Goal: Information Seeking & Learning: Learn about a topic

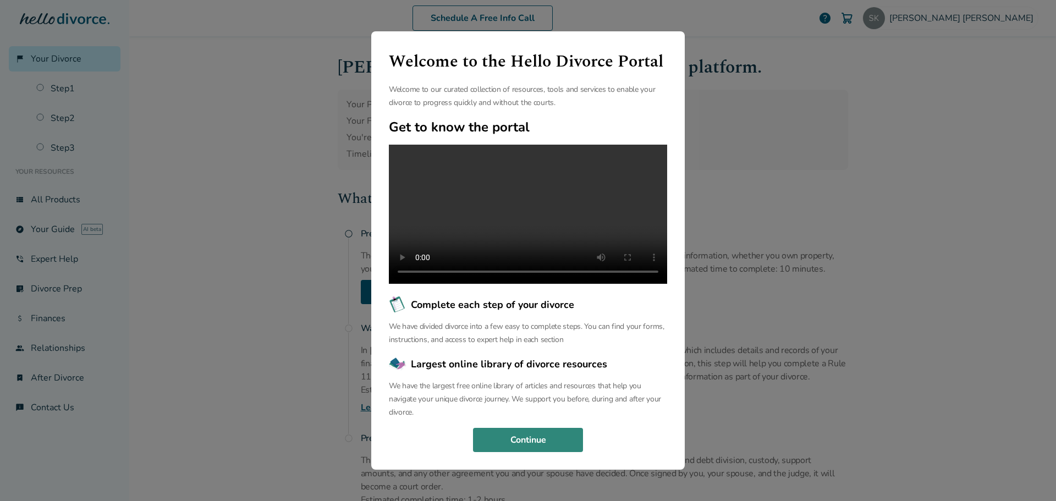
click at [531, 452] on button "Continue" at bounding box center [528, 440] width 110 height 24
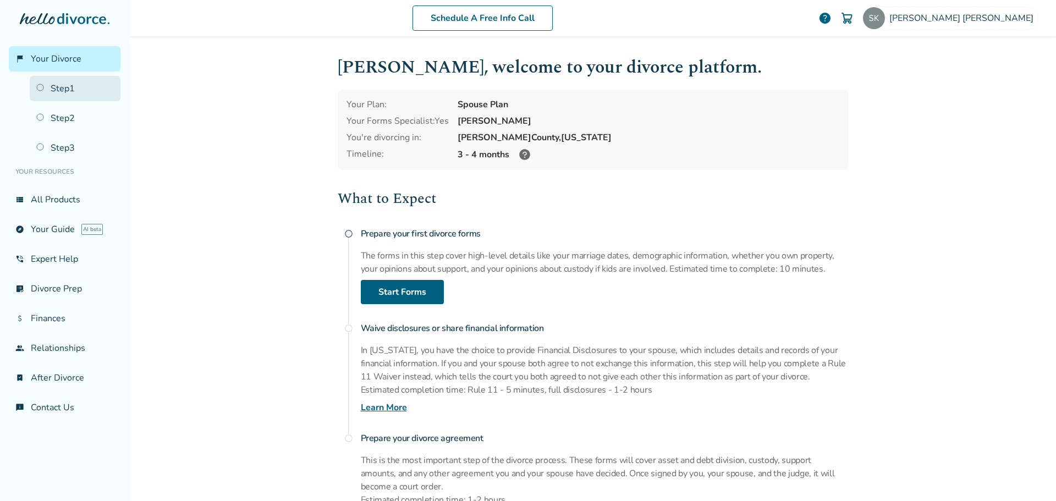
click at [62, 88] on link "Step 1" at bounding box center [75, 88] width 91 height 25
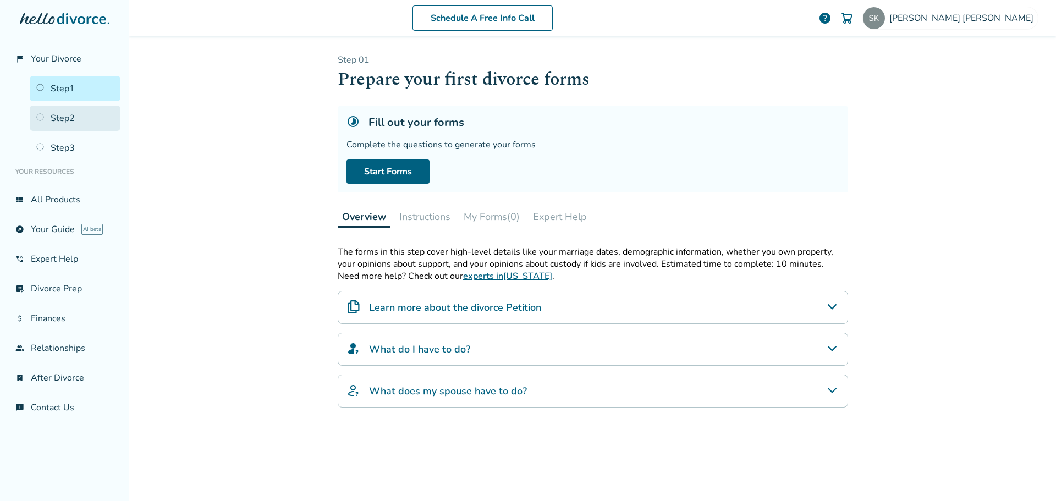
click at [64, 128] on link "Step 2" at bounding box center [75, 118] width 91 height 25
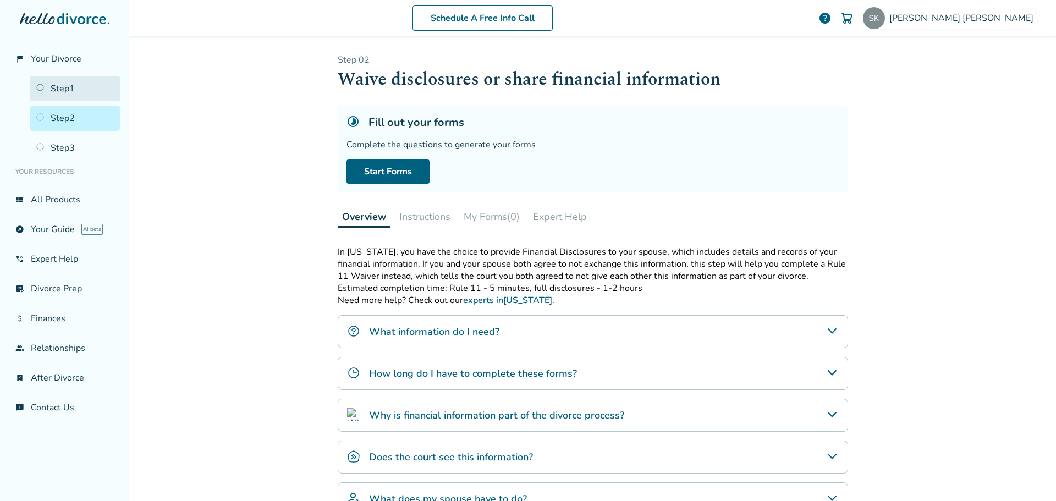
click at [56, 87] on link "Step 1" at bounding box center [75, 88] width 91 height 25
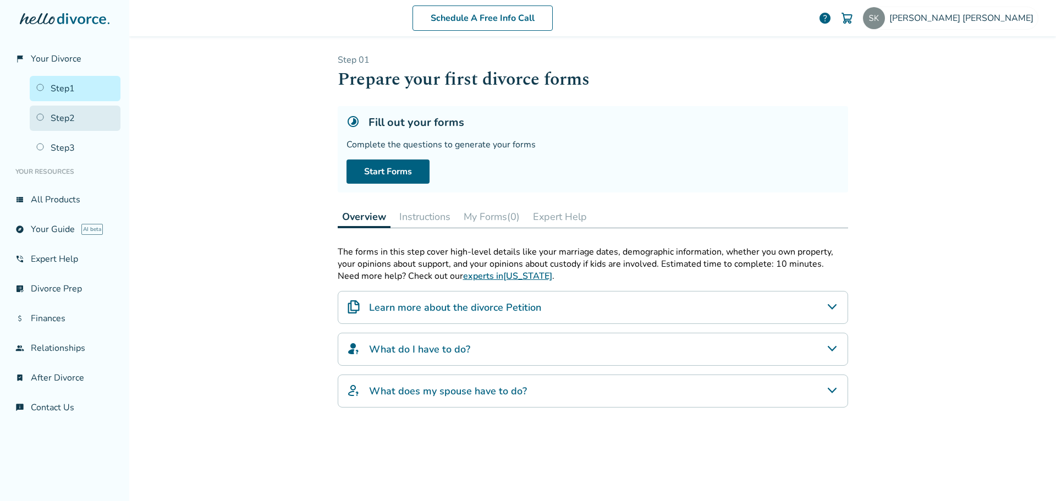
click at [59, 115] on link "Step 2" at bounding box center [75, 118] width 91 height 25
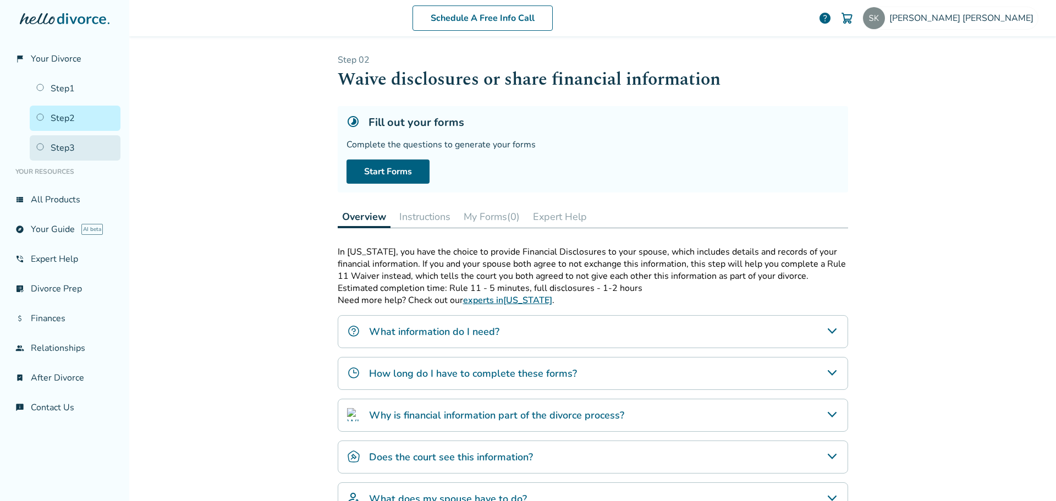
click at [62, 147] on link "Step 3" at bounding box center [75, 147] width 91 height 25
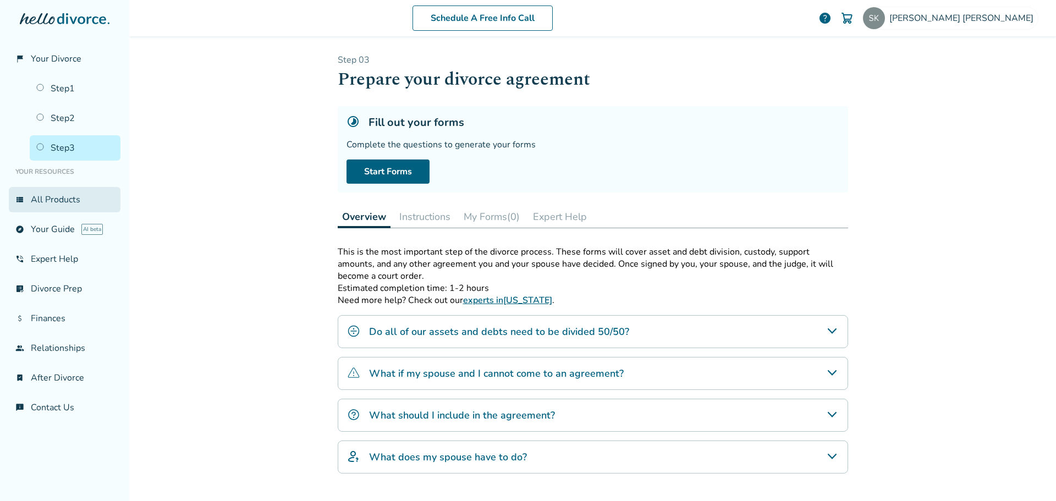
click at [49, 208] on link "view_list All Products" at bounding box center [65, 199] width 112 height 25
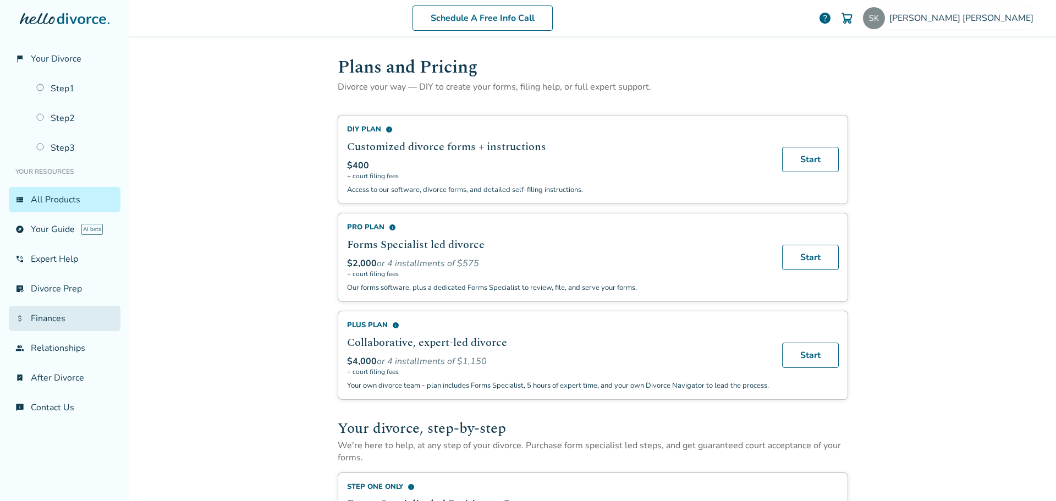
click at [42, 314] on link "attach_money Finances" at bounding box center [65, 318] width 112 height 25
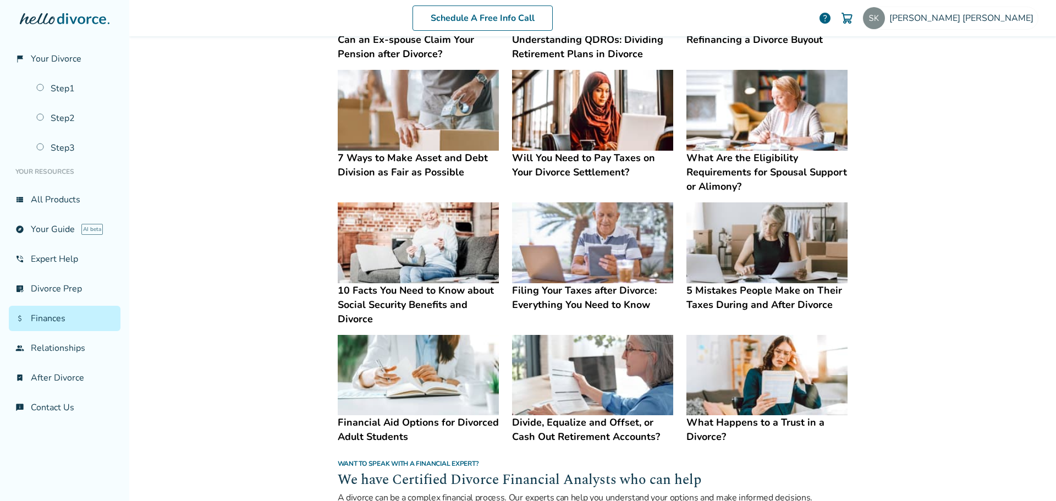
scroll to position [330, 0]
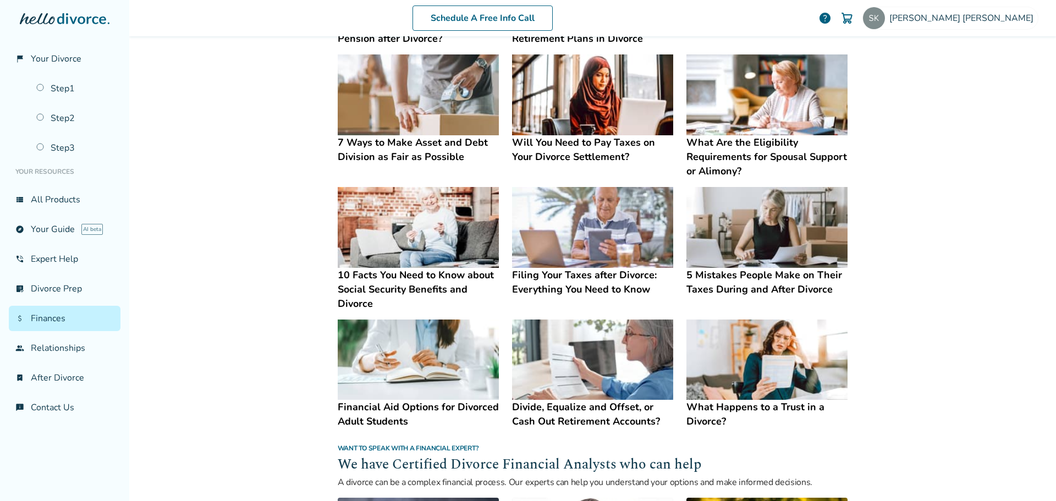
click at [574, 273] on h4 "Filing Your Taxes after Divorce: Everything You Need to Know" at bounding box center [592, 282] width 161 height 29
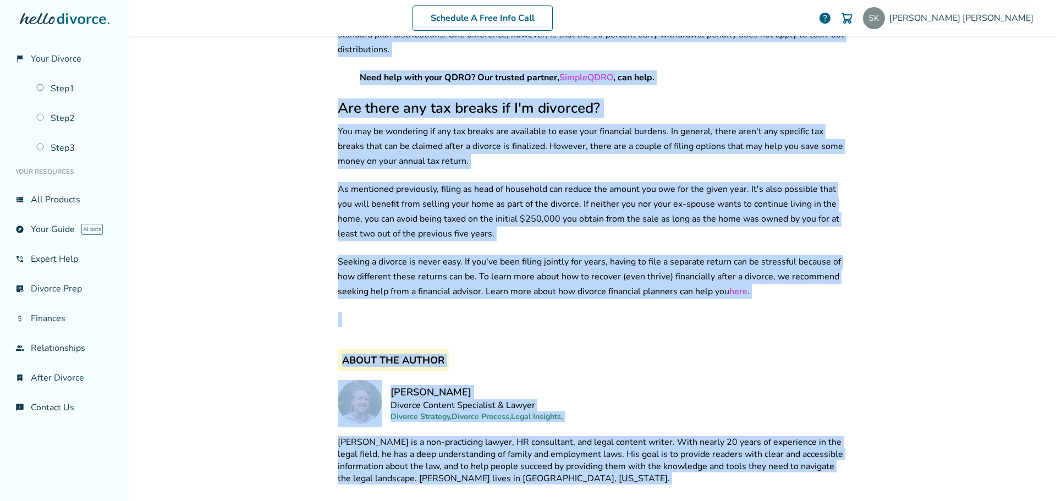
scroll to position [1571, 0]
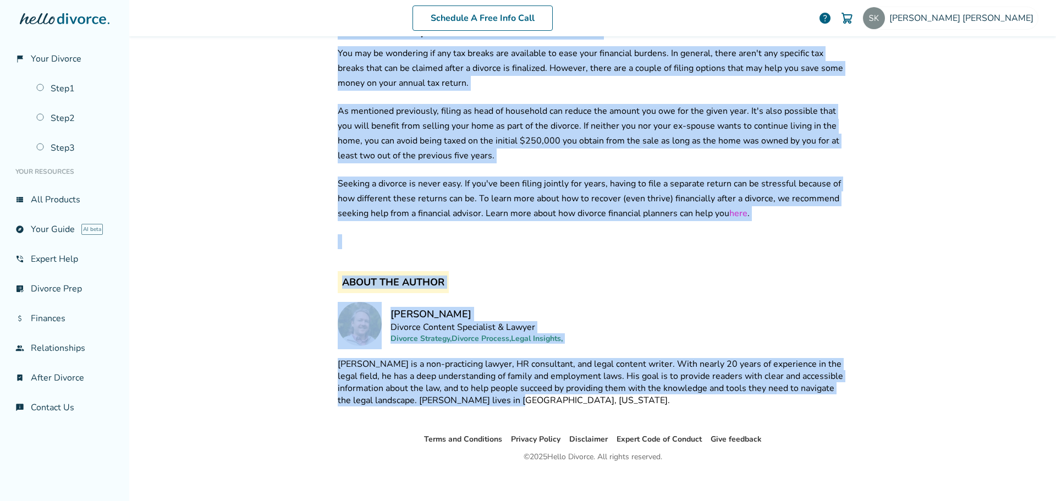
drag, startPoint x: 397, startPoint y: 165, endPoint x: 572, endPoint y: 411, distance: 301.5
copy div "Filing Your Taxes after Divorce: Everything You Need to Know By [PERSON_NAME] D…"
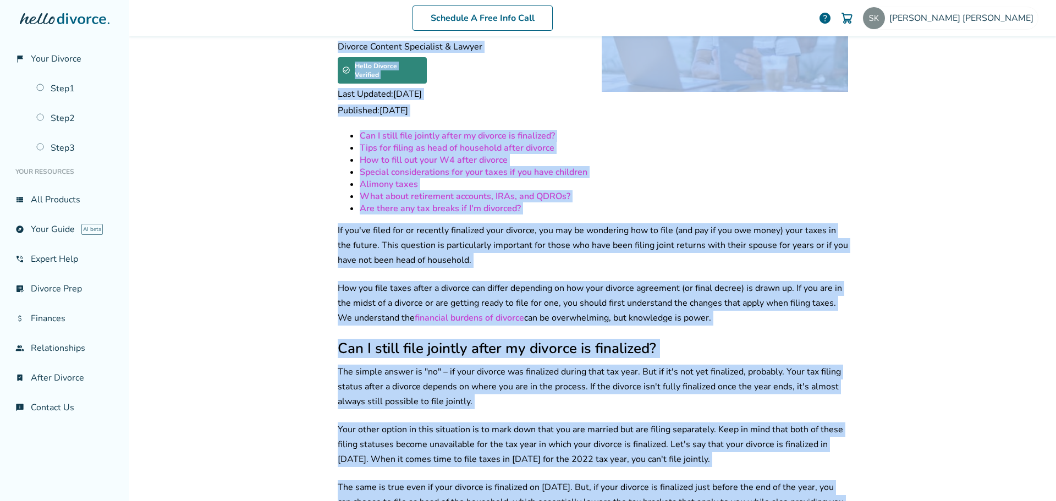
scroll to position [0, 0]
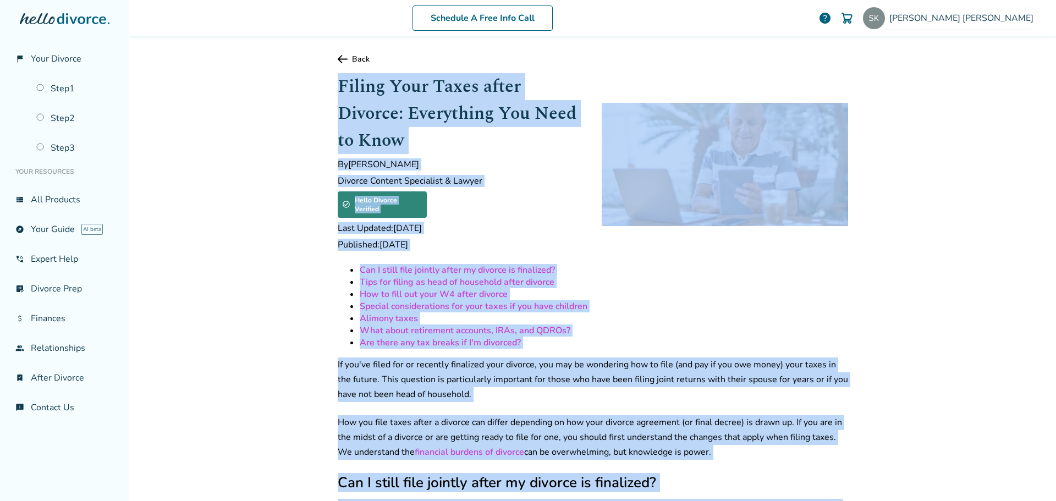
click at [345, 58] on link "Back" at bounding box center [593, 59] width 510 height 10
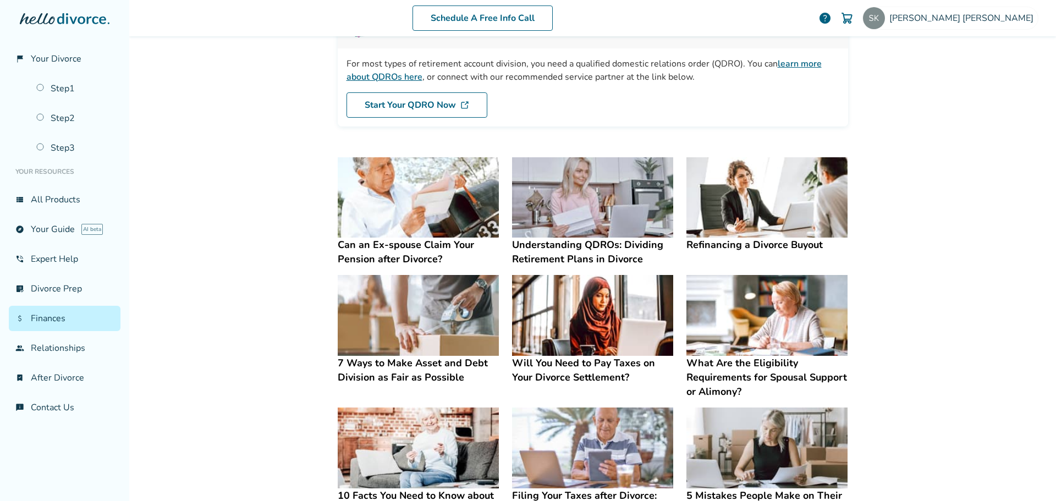
scroll to position [110, 0]
click at [404, 360] on h4 "7 Ways to Make Asset and Debt Division as Fair as Possible" at bounding box center [418, 369] width 161 height 29
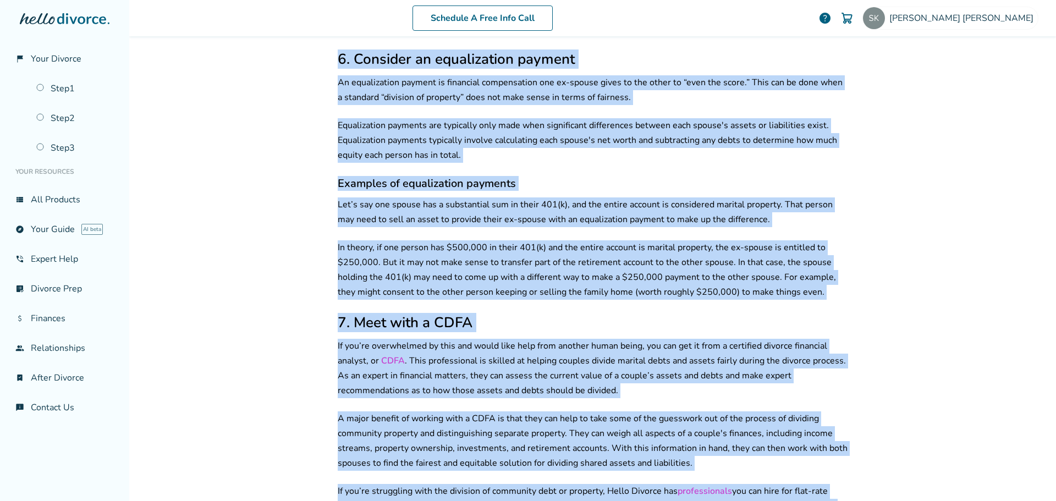
scroll to position [1849, 0]
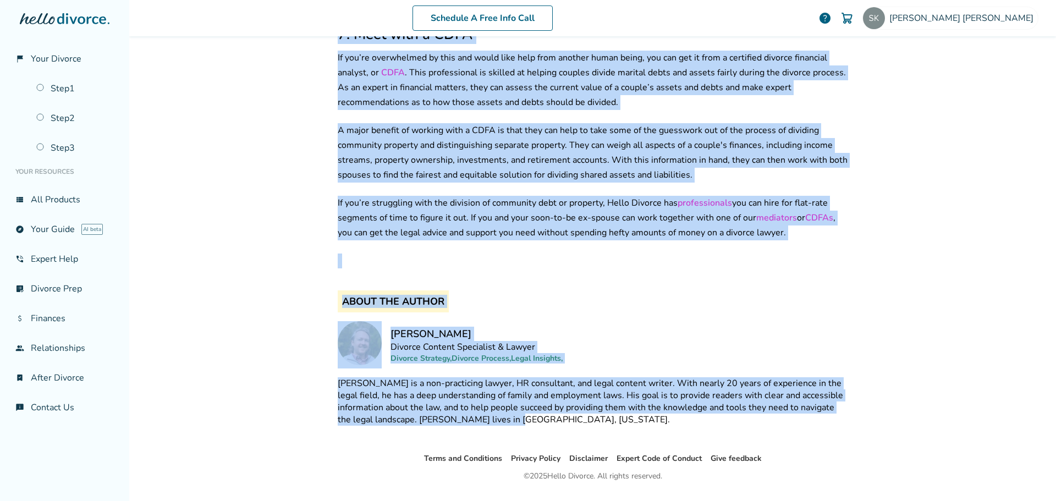
drag, startPoint x: 334, startPoint y: 87, endPoint x: 542, endPoint y: 395, distance: 371.6
copy div "8 Lore ip Dolo Sitam con Adip Elitsedd ei Temp in Utlabore Et Dolor Magnaali En…"
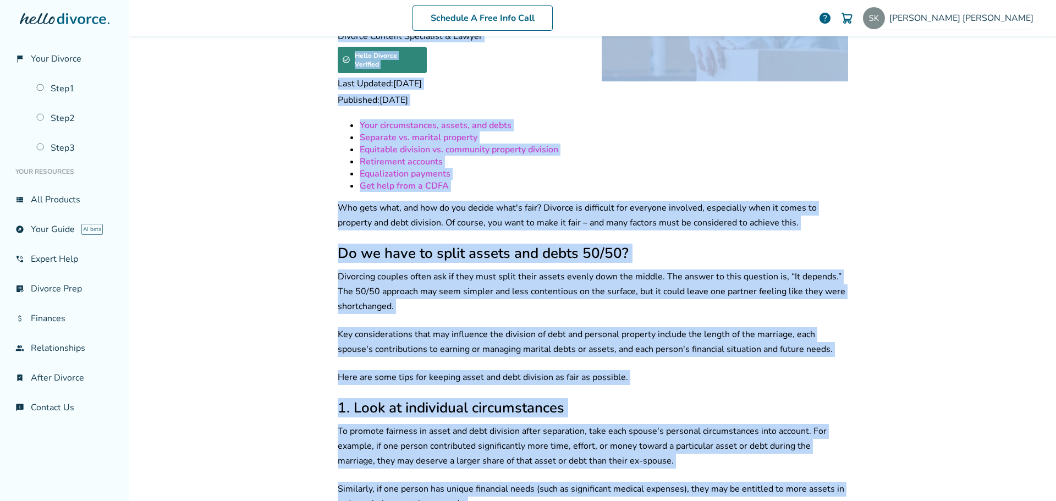
scroll to position [0, 0]
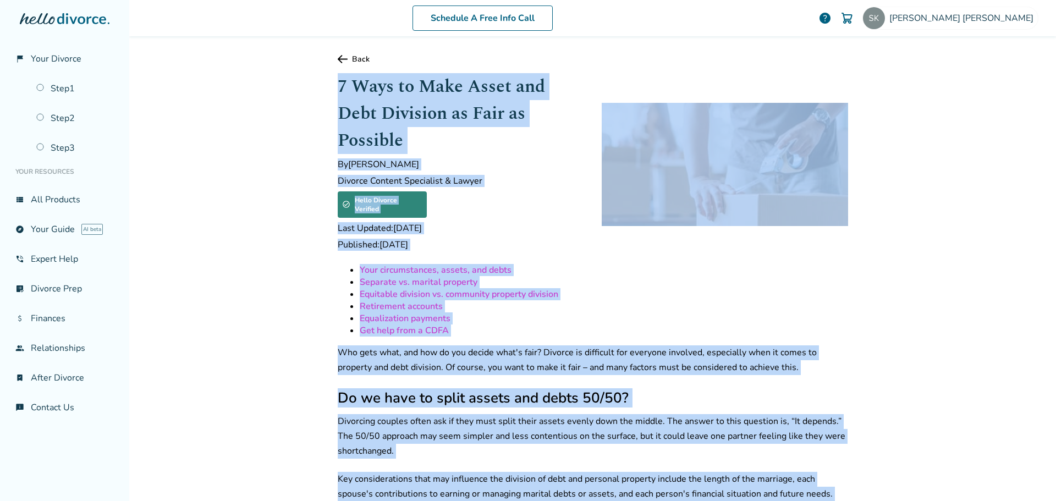
click at [339, 55] on icon at bounding box center [343, 59] width 10 height 8
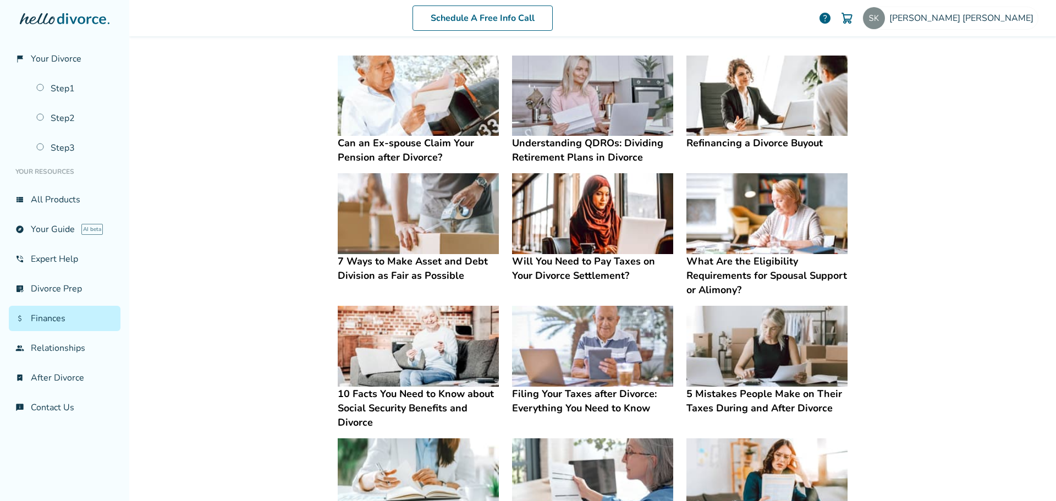
scroll to position [275, 0]
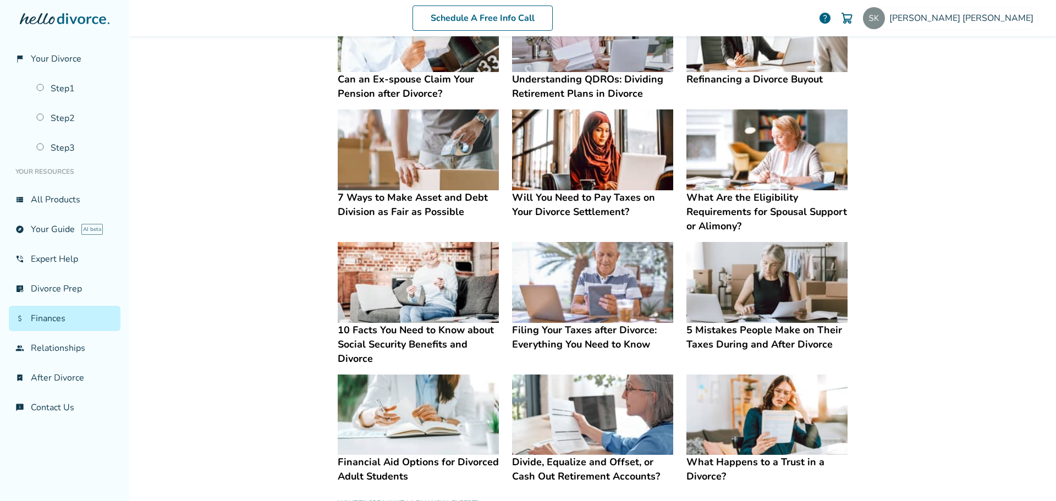
click at [735, 336] on h4 "5 Mistakes People Make on Their Taxes During and After Divorce" at bounding box center [766, 337] width 161 height 29
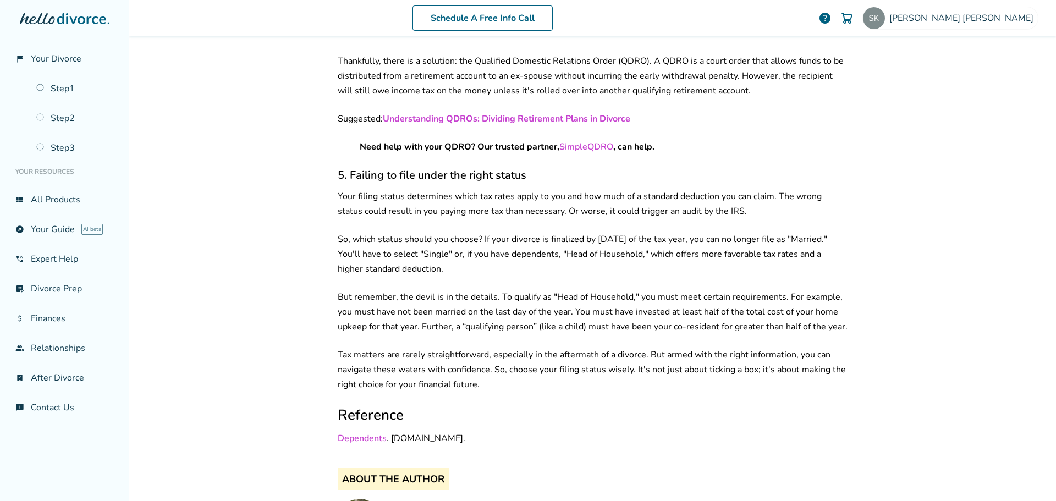
scroll to position [1794, 0]
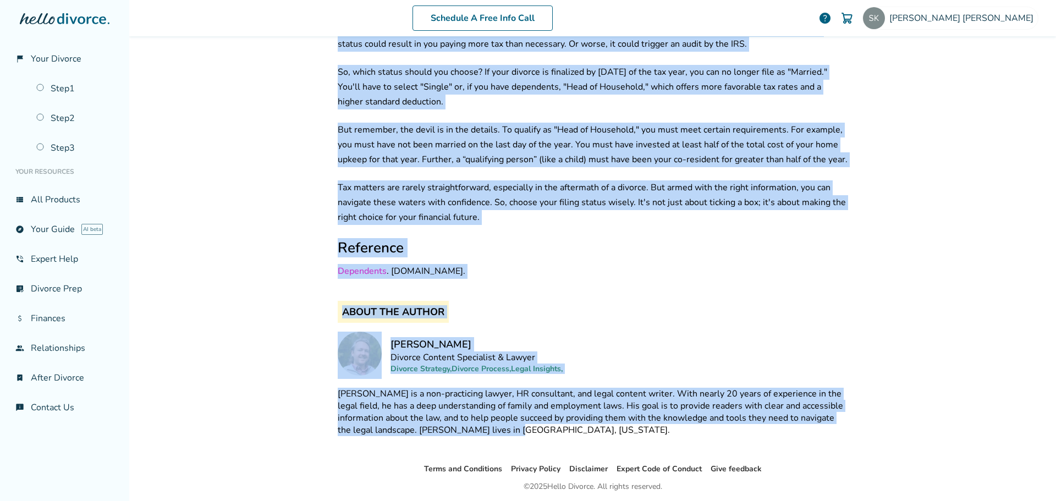
drag, startPoint x: 336, startPoint y: 93, endPoint x: 529, endPoint y: 404, distance: 366.1
copy div "3 Loremips Dolors Amet co Adipi Elits Doeius tem Incid Utlabor Et Dolor Magnaal…"
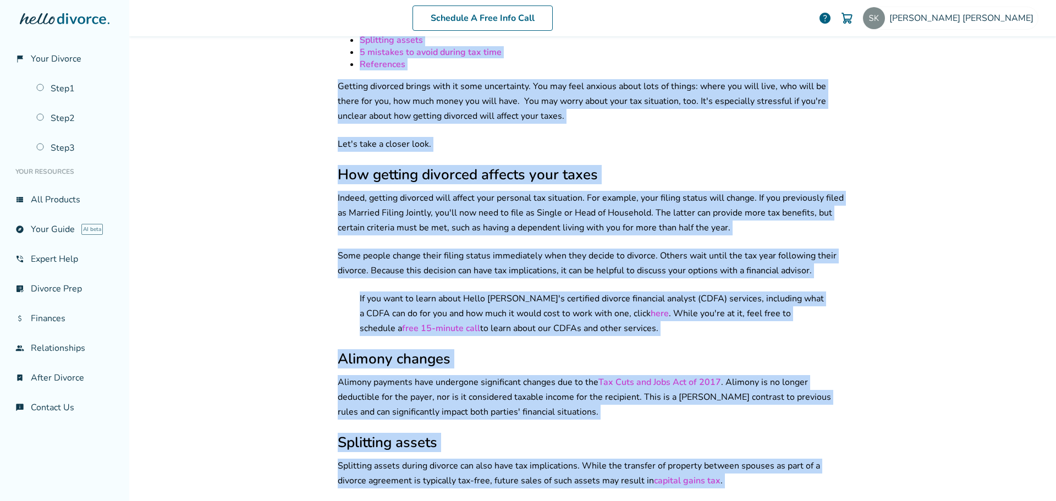
scroll to position [0, 0]
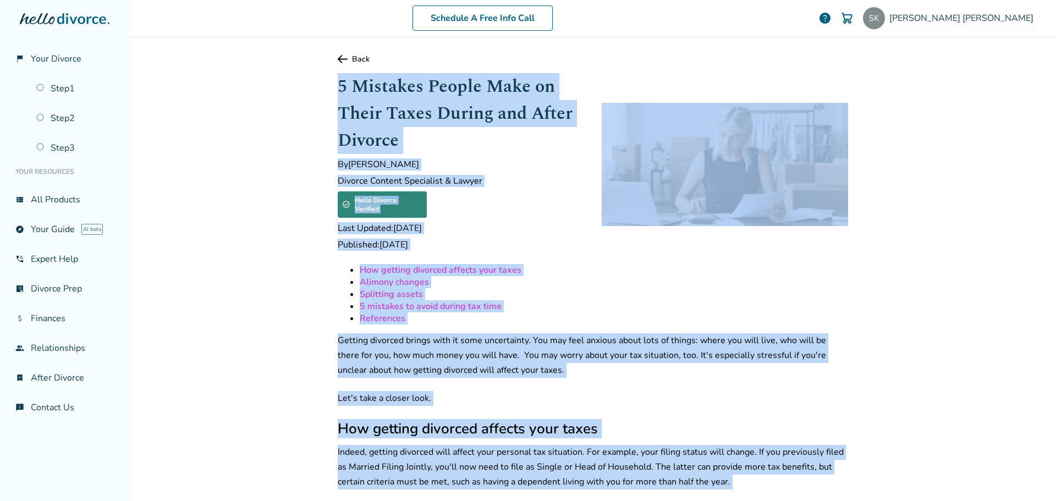
click at [340, 58] on icon at bounding box center [343, 59] width 10 height 8
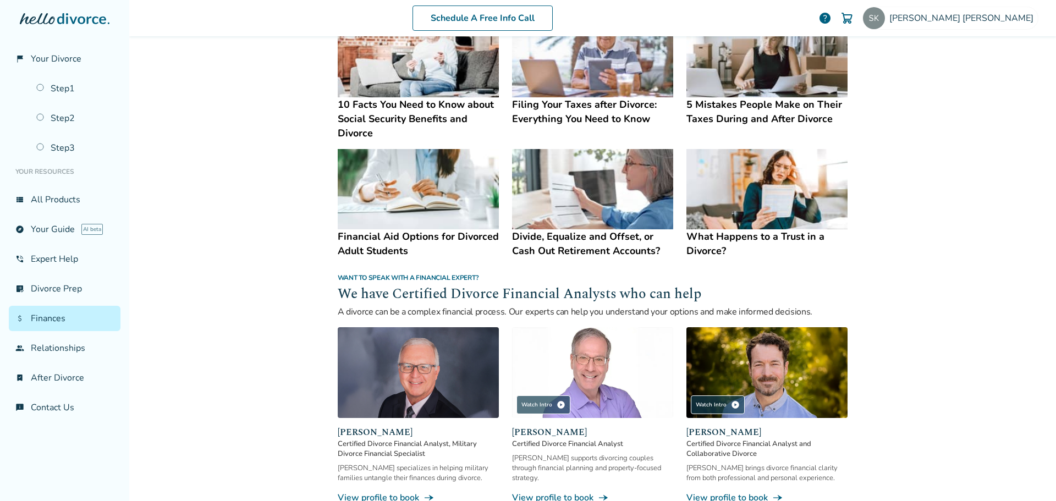
scroll to position [550, 0]
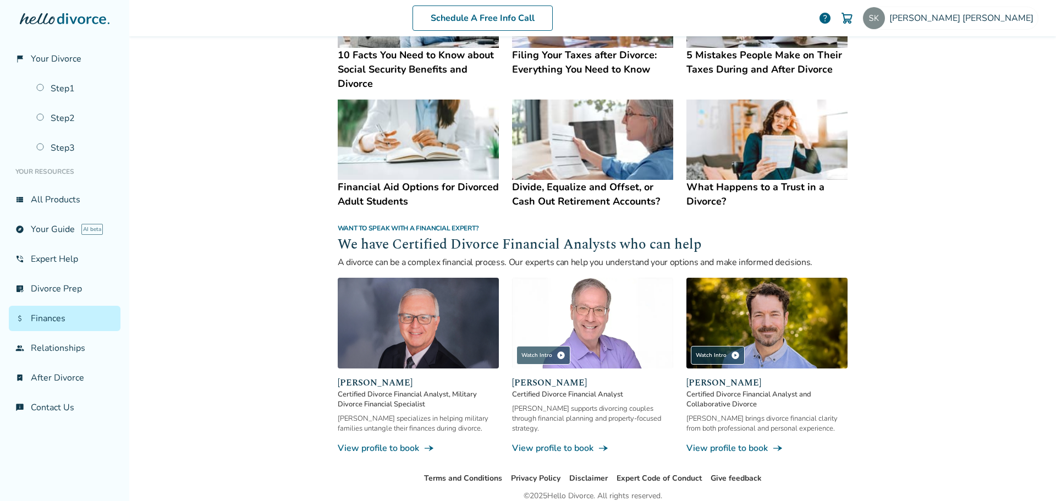
click at [561, 187] on h4 "Divide, Equalize and Offset, or Cash Out Retirement Accounts?" at bounding box center [592, 194] width 161 height 29
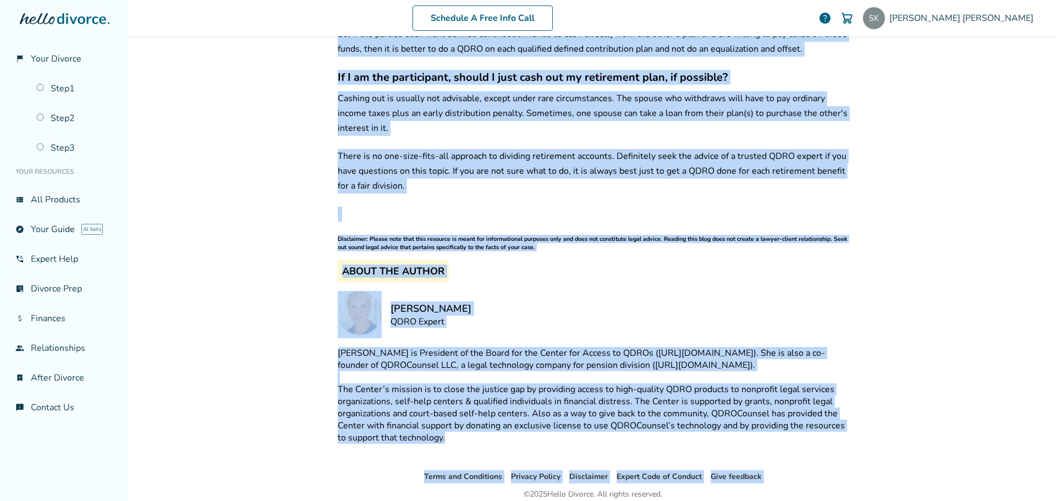
scroll to position [1568, 0]
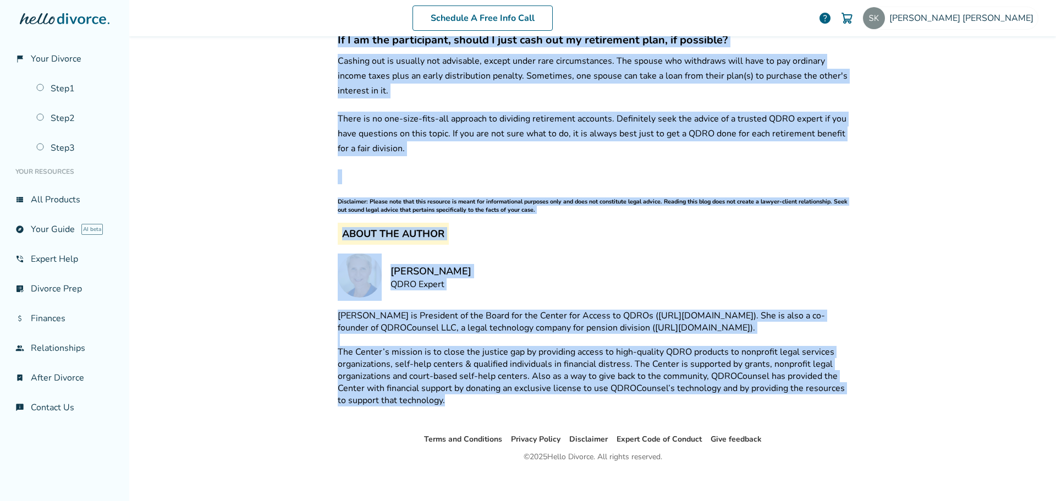
drag, startPoint x: 371, startPoint y: 134, endPoint x: 475, endPoint y: 396, distance: 282.1
copy div "Divide, Equalize and Offset, or Cash Out Retirement Accounts? By [PERSON_NAME] …"
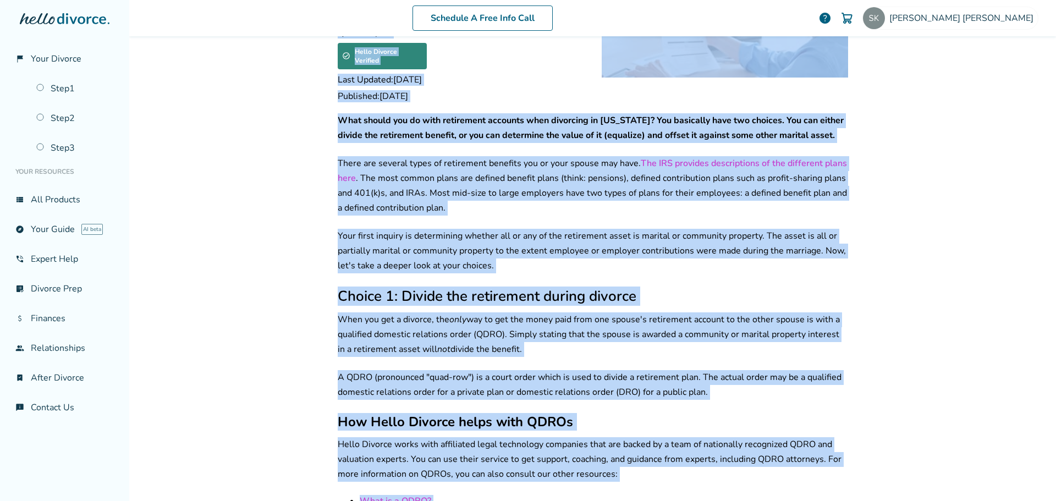
scroll to position [0, 0]
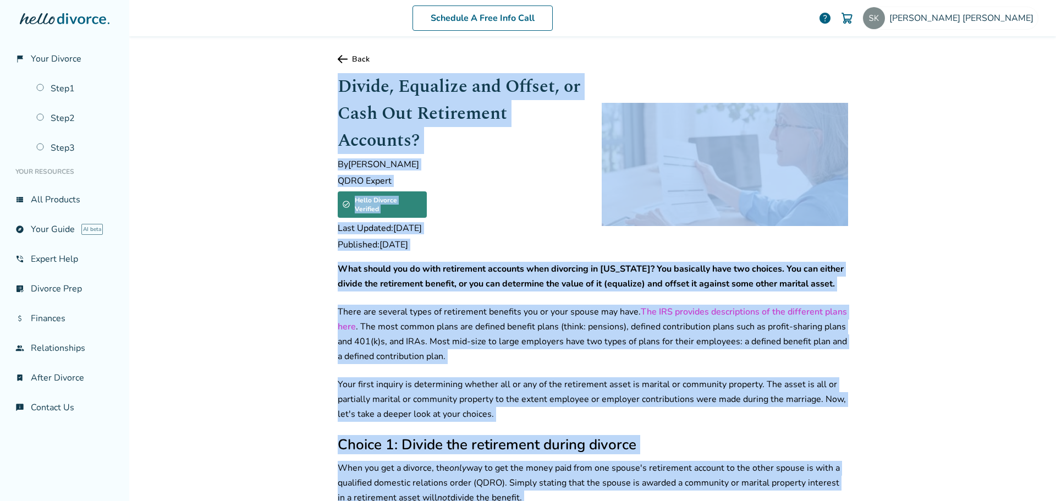
click at [351, 59] on link "Back" at bounding box center [593, 59] width 510 height 10
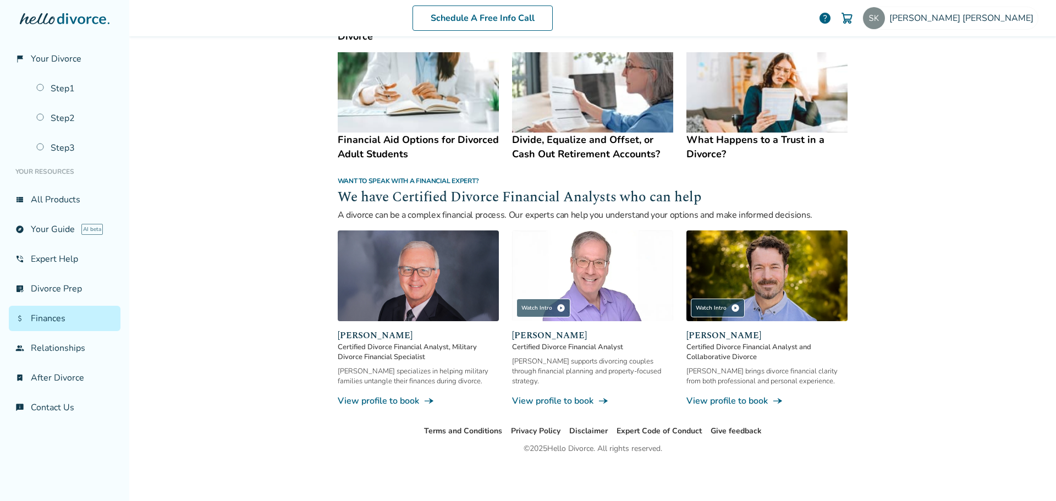
scroll to position [598, 0]
click at [49, 351] on link "group Relationships" at bounding box center [65, 347] width 112 height 25
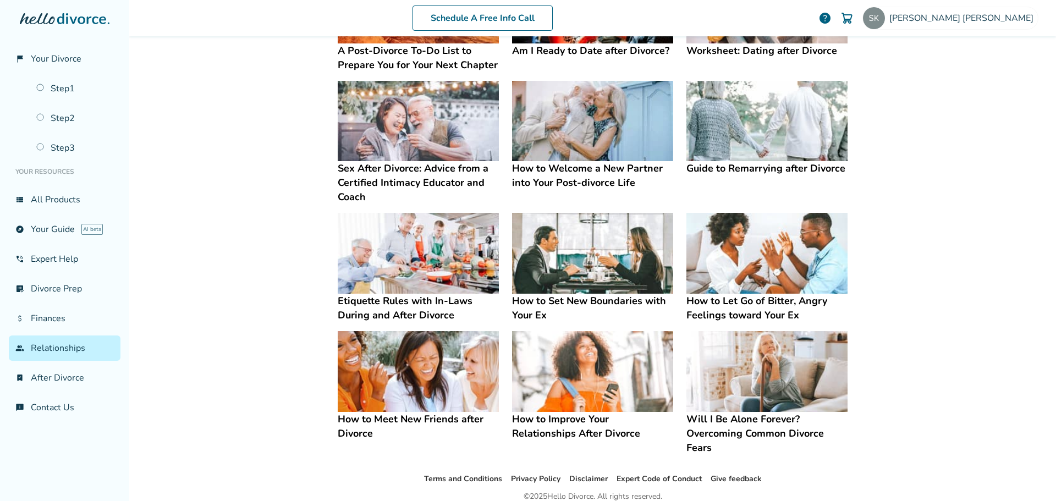
scroll to position [164, 0]
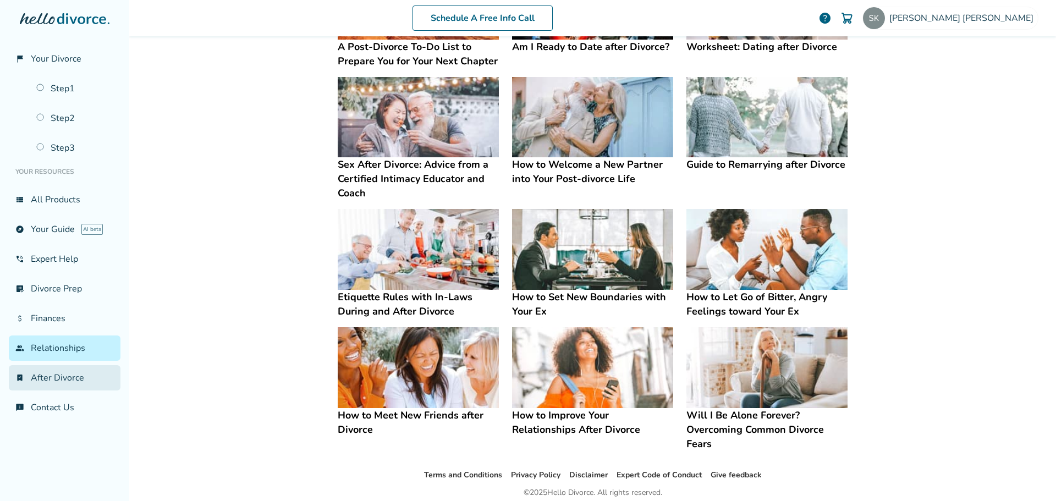
click at [53, 375] on link "bookmark_check After Divorce" at bounding box center [65, 377] width 112 height 25
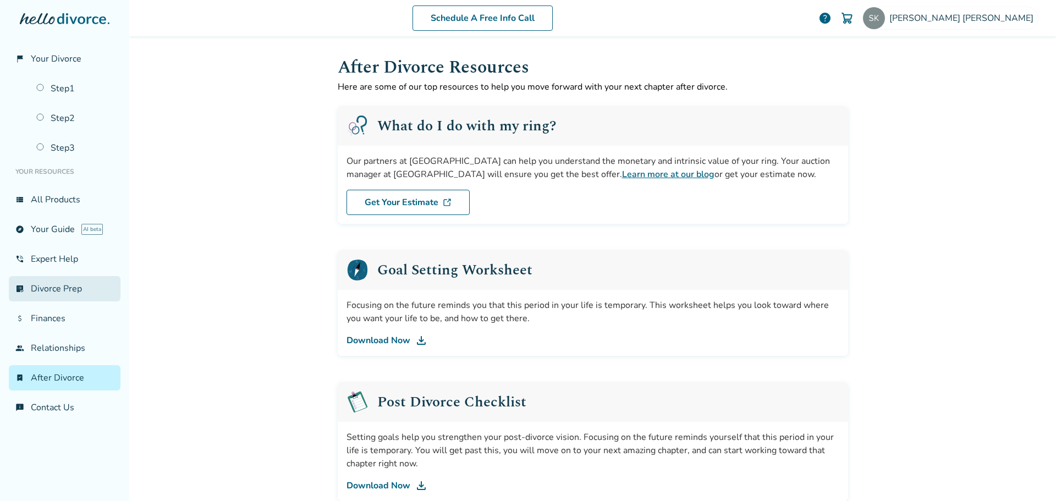
click at [68, 287] on link "list_alt_check Divorce Prep" at bounding box center [65, 288] width 112 height 25
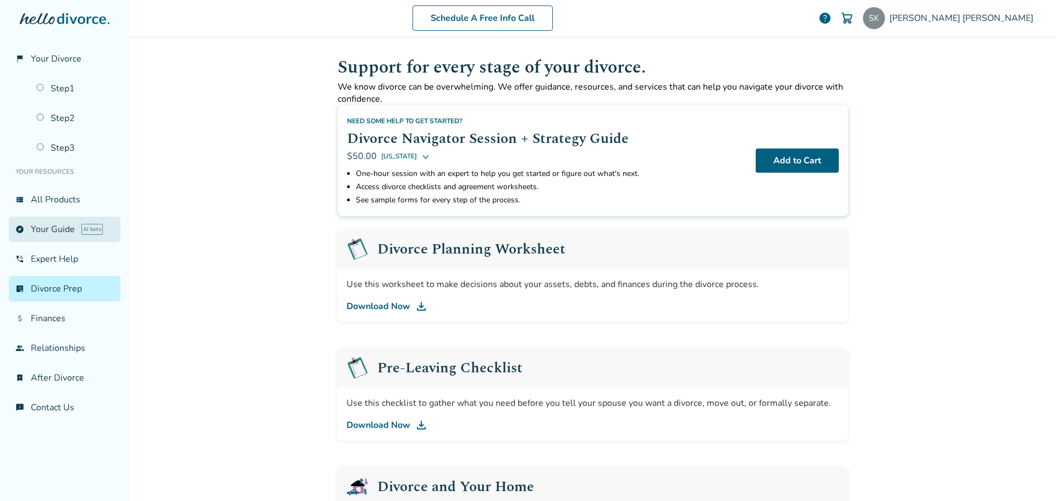
click at [29, 227] on link "explore Your Guide AI beta" at bounding box center [65, 229] width 112 height 25
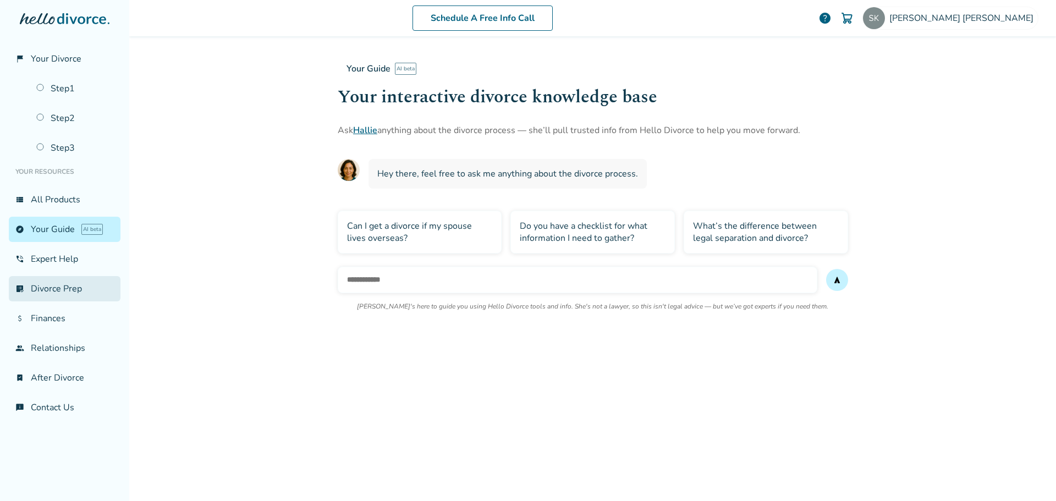
click at [52, 289] on link "list_alt_check Divorce Prep" at bounding box center [65, 288] width 112 height 25
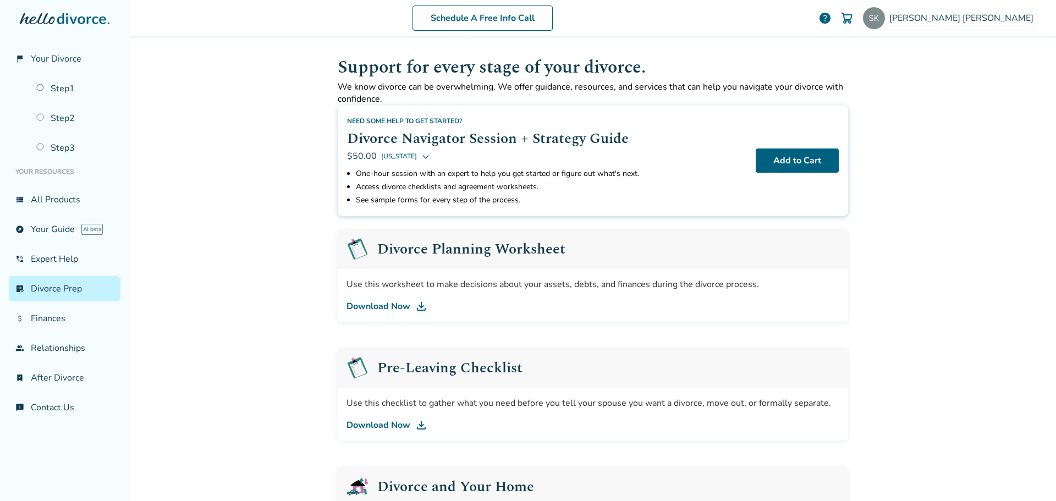
click at [369, 304] on link "Download Now" at bounding box center [592, 306] width 493 height 13
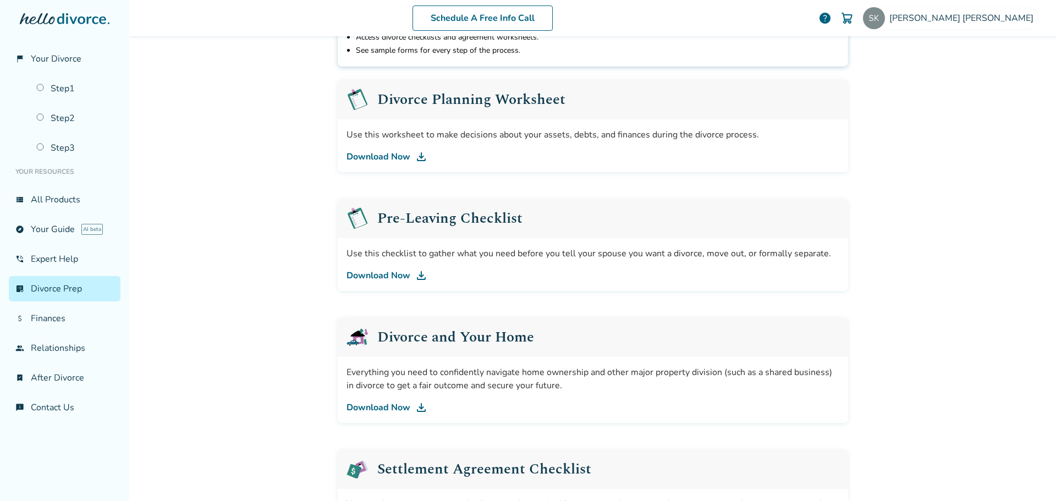
scroll to position [165, 0]
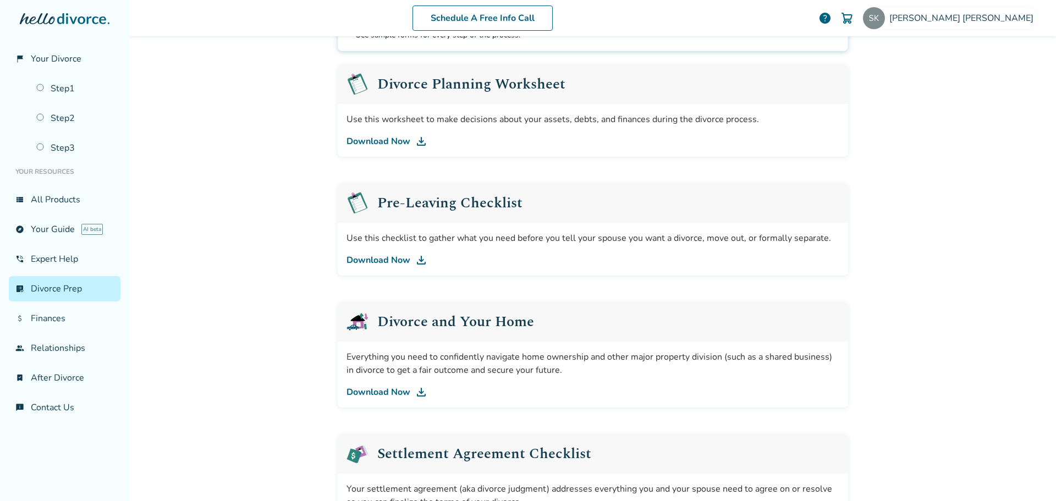
click at [366, 258] on link "Download Now" at bounding box center [592, 259] width 493 height 13
click at [380, 393] on link "Download Now" at bounding box center [592, 391] width 493 height 13
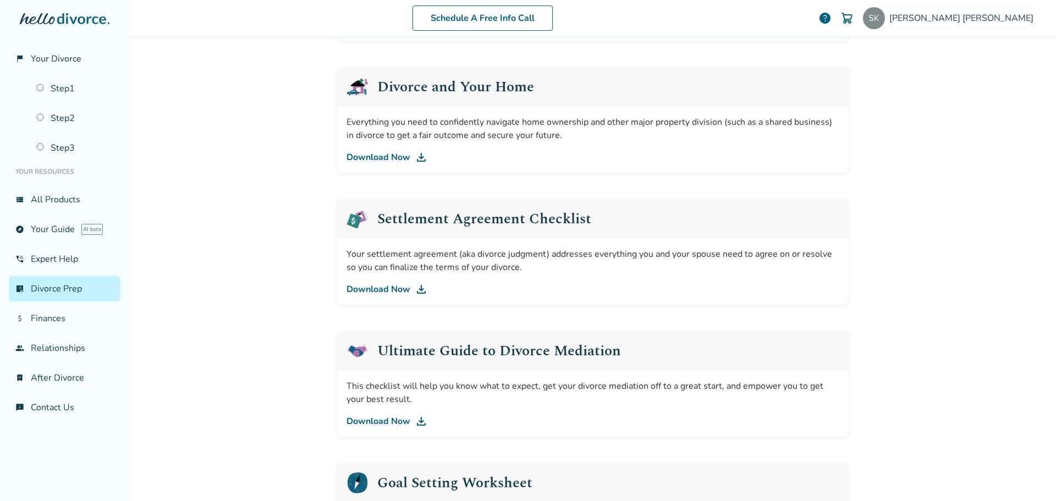
scroll to position [440, 0]
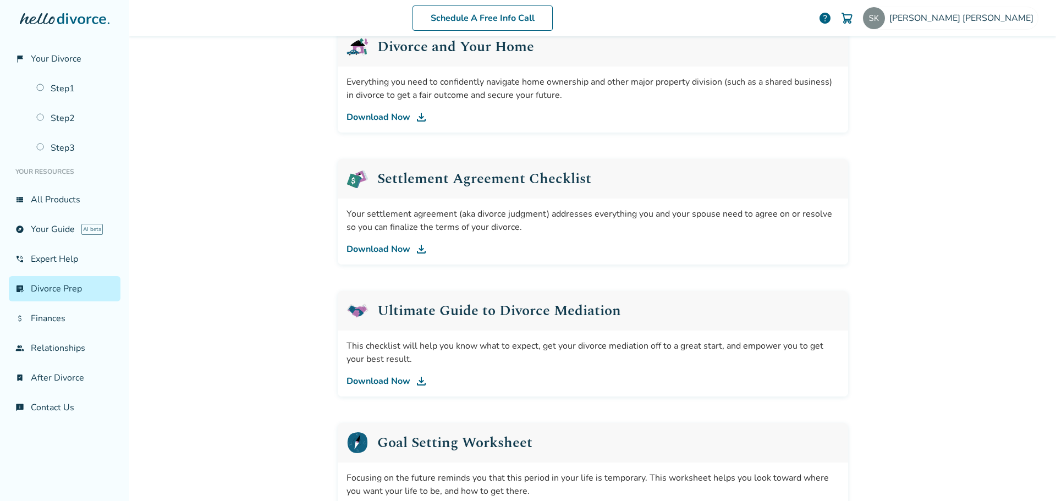
click at [380, 247] on link "Download Now" at bounding box center [592, 248] width 493 height 13
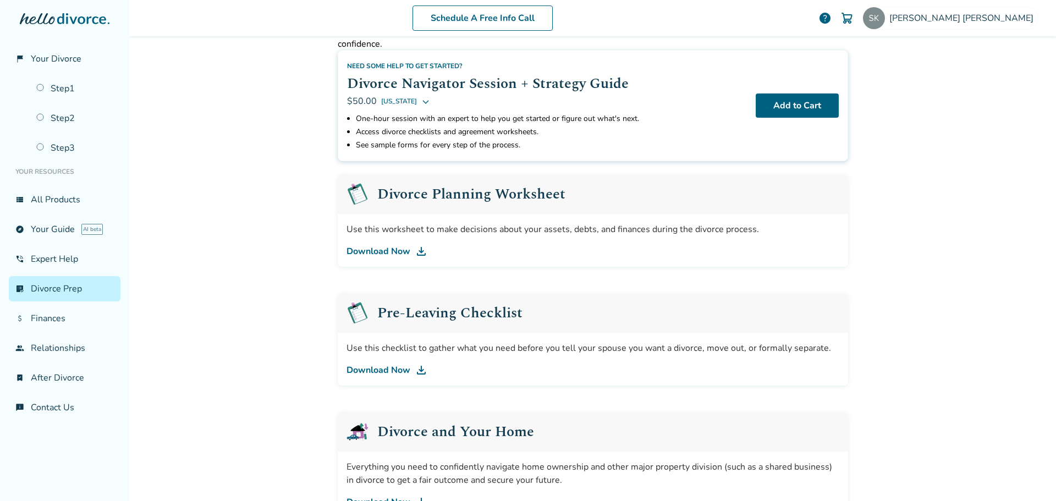
scroll to position [0, 0]
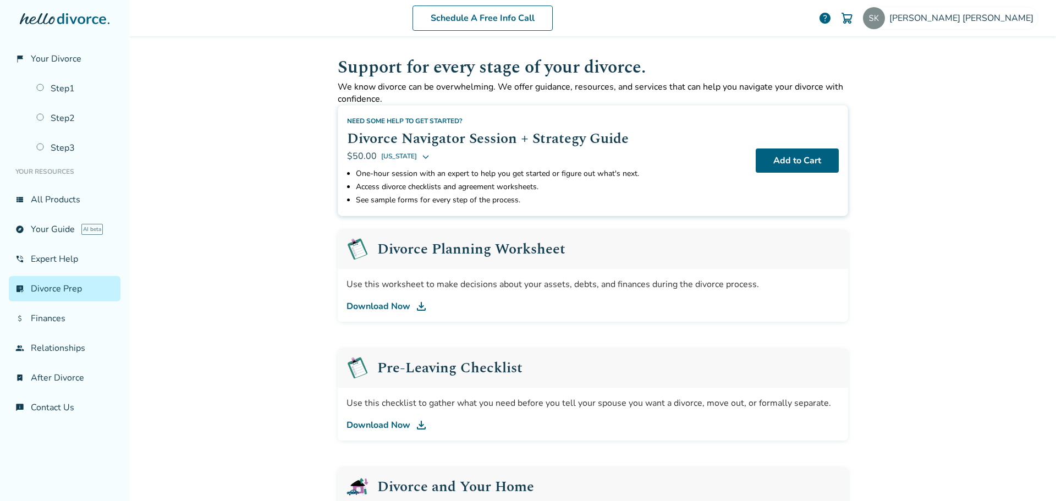
click at [375, 308] on link "Download Now" at bounding box center [592, 306] width 493 height 13
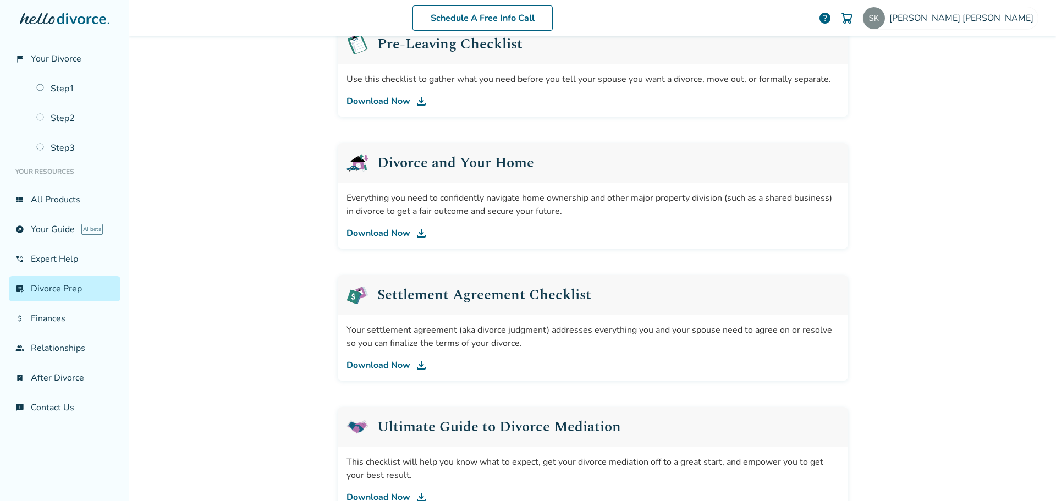
scroll to position [330, 0]
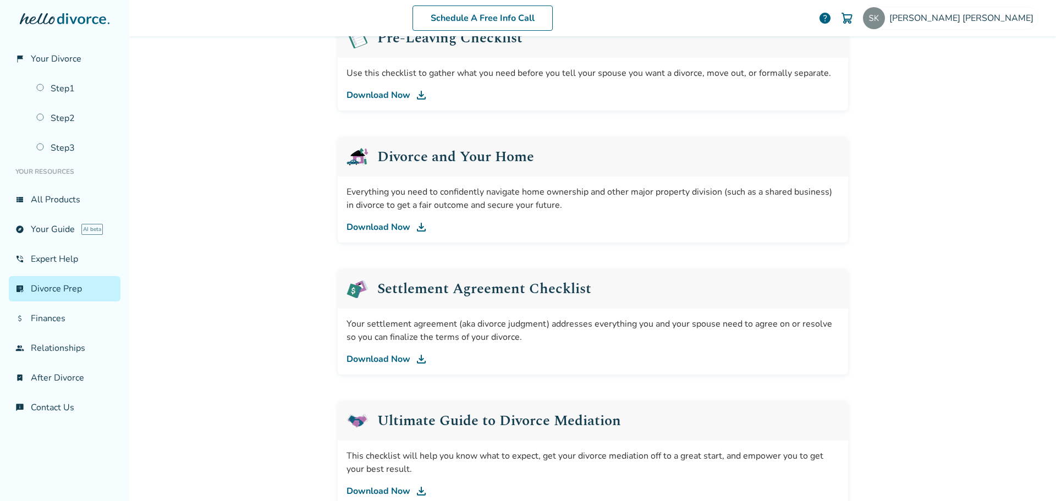
click at [378, 357] on link "Download Now" at bounding box center [592, 358] width 493 height 13
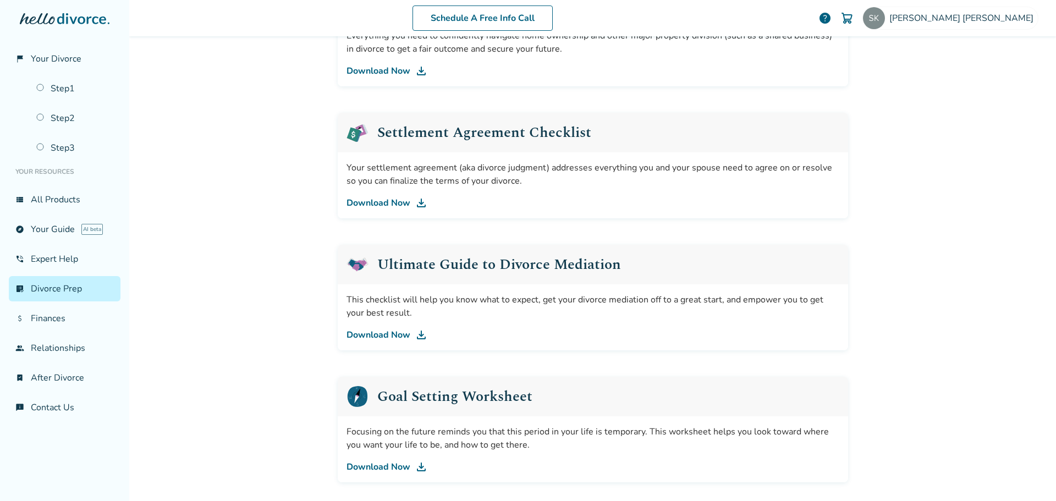
scroll to position [495, 0]
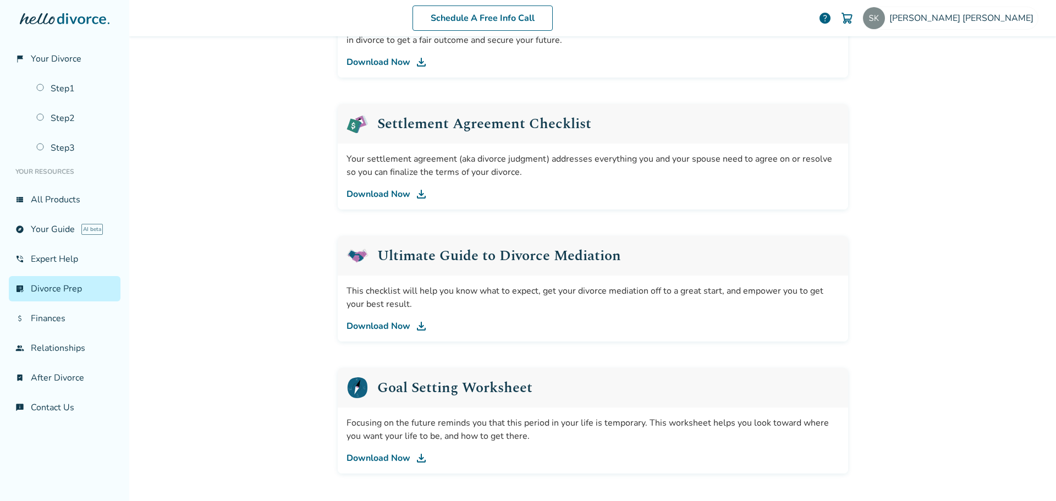
click at [371, 325] on link "Download Now" at bounding box center [592, 325] width 493 height 13
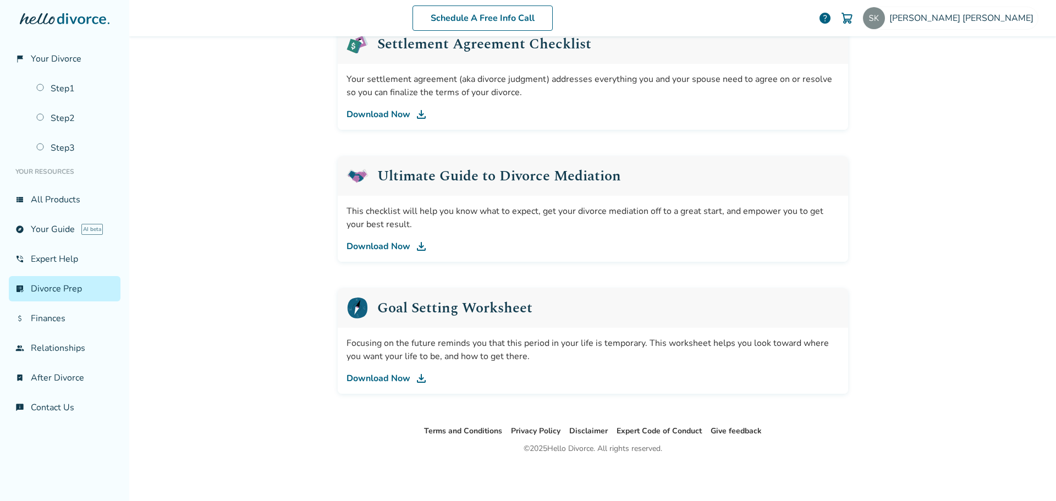
scroll to position [575, 0]
click at [363, 378] on link "Download Now" at bounding box center [592, 377] width 493 height 13
click at [39, 318] on link "attach_money Finances" at bounding box center [65, 318] width 112 height 25
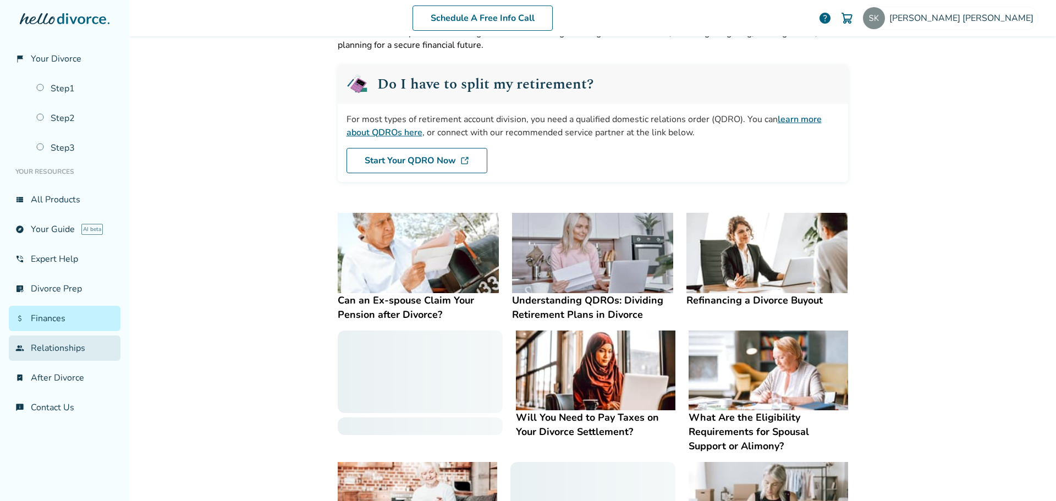
click at [37, 351] on link "group Relationships" at bounding box center [65, 347] width 112 height 25
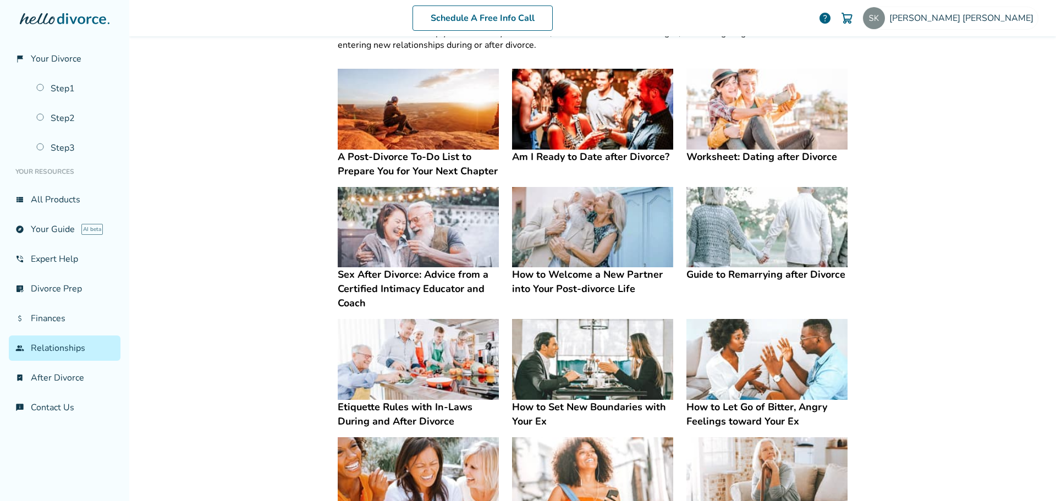
click at [396, 152] on h4 "A Post-Divorce To-Do List to Prepare You for Your Next Chapter" at bounding box center [418, 164] width 161 height 29
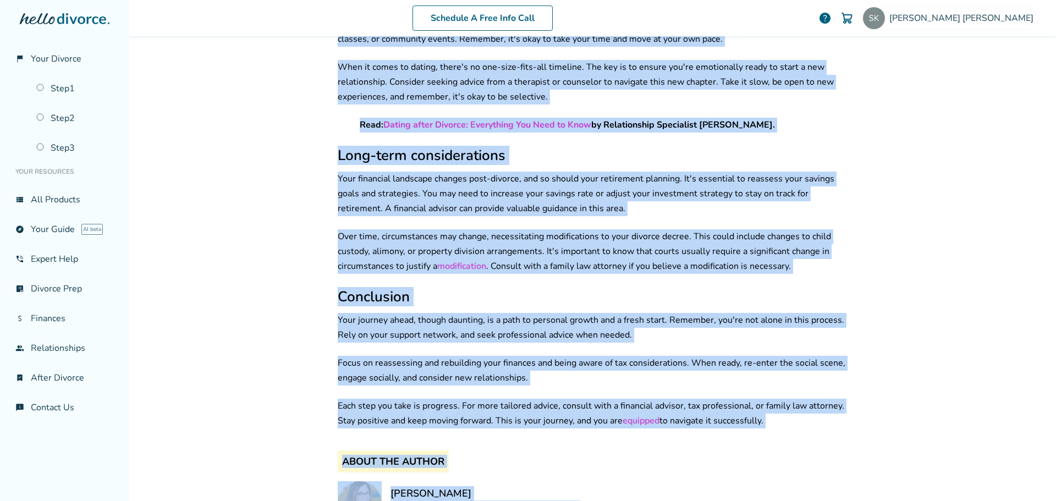
scroll to position [3195, 0]
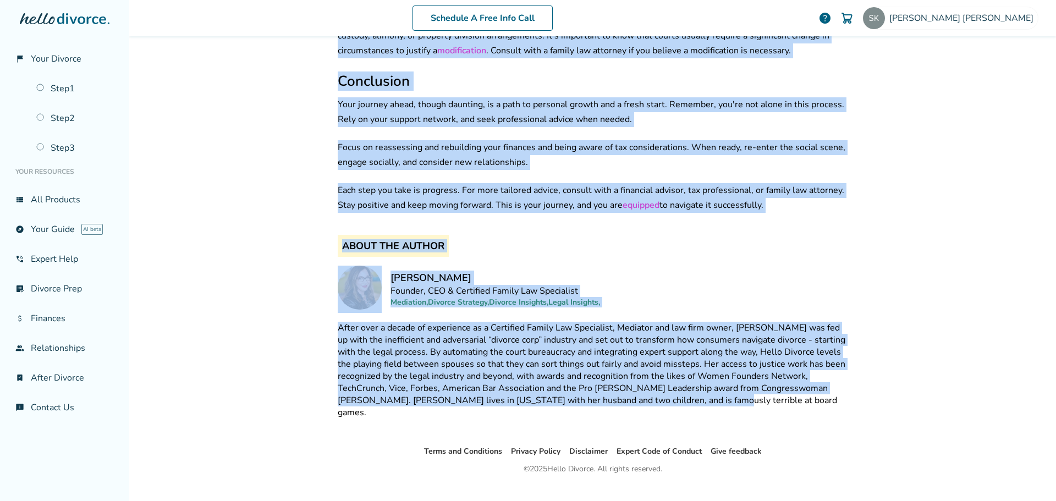
drag, startPoint x: 335, startPoint y: 85, endPoint x: 722, endPoint y: 392, distance: 493.4
copy div "L Ipsu-Dolorsi Am-Co Adip el Seddoei Tem inc Utla Etdo Magnaal En Admi Veniam Q…"
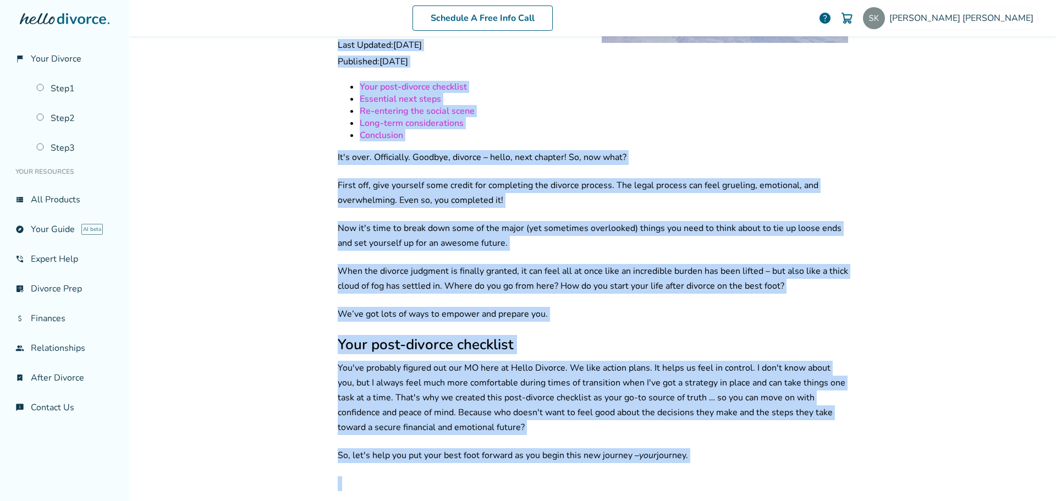
scroll to position [0, 0]
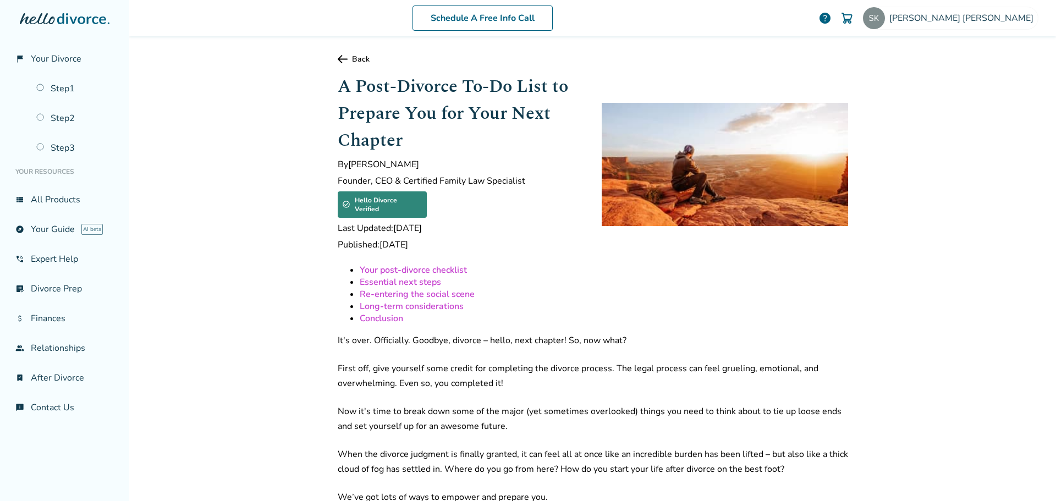
click at [345, 59] on link "Back" at bounding box center [593, 59] width 510 height 10
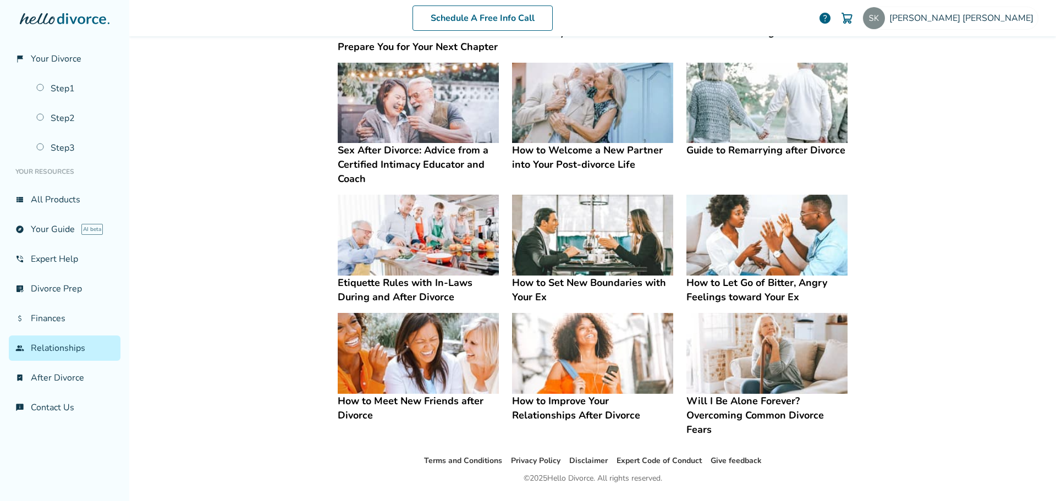
scroll to position [208, 0]
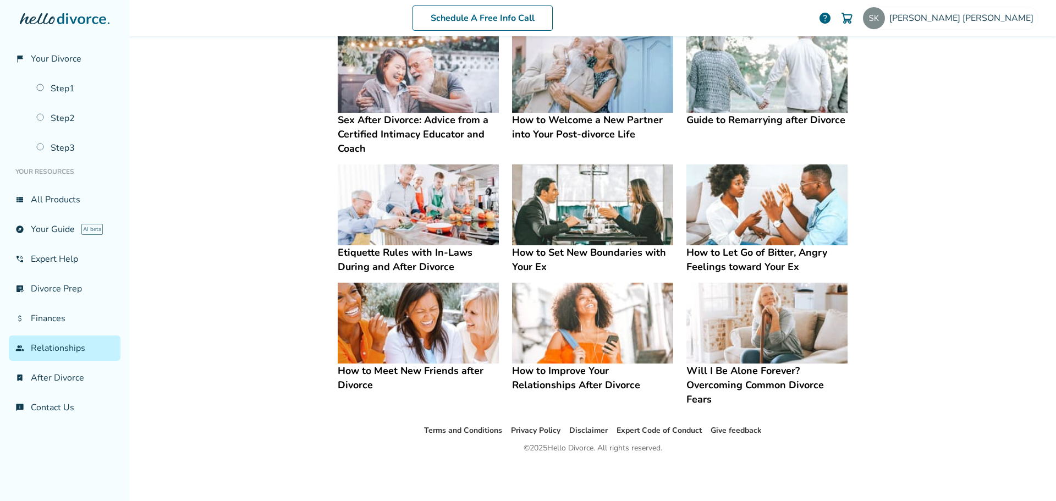
click at [534, 250] on h4 "How to Set New Boundaries with Your Ex" at bounding box center [592, 259] width 161 height 29
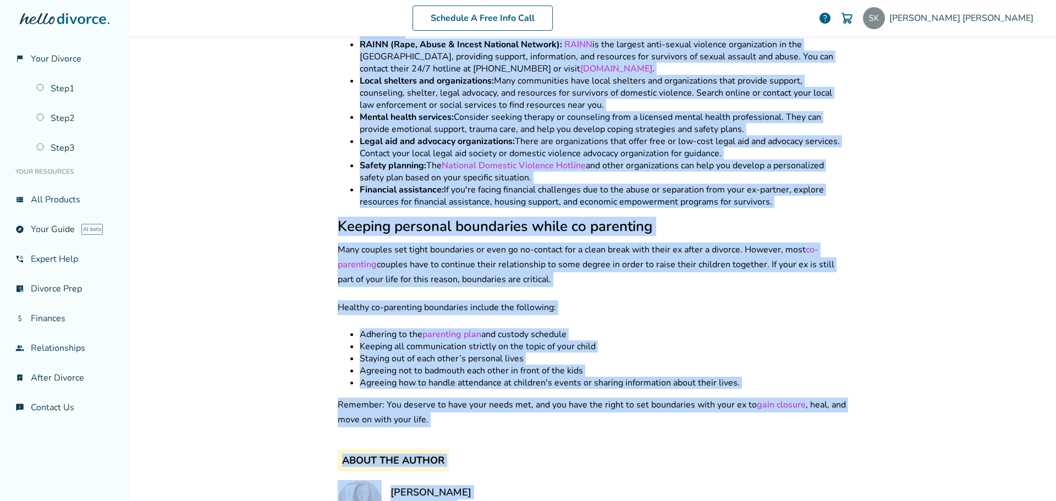
scroll to position [3565, 0]
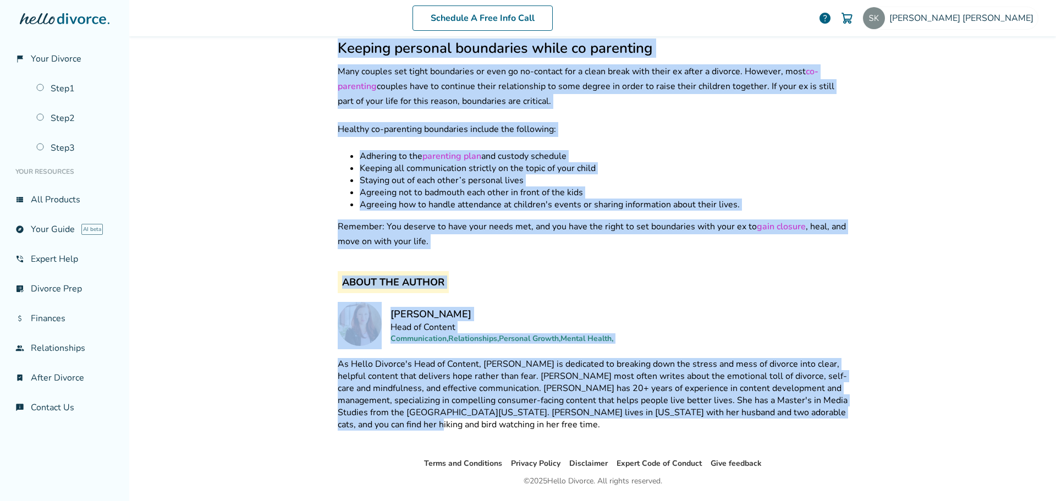
drag, startPoint x: 334, startPoint y: 83, endPoint x: 843, endPoint y: 389, distance: 594.1
copy div "Lor ip Dol Sit Ametconsec adip Elit Se Do Eiusm Temporin Utla et Dolorem Aliqu …"
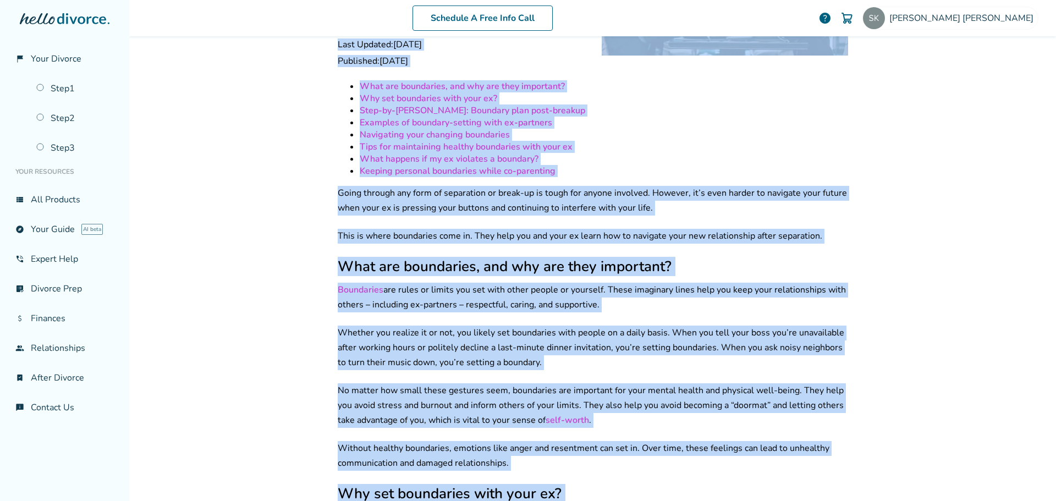
scroll to position [0, 0]
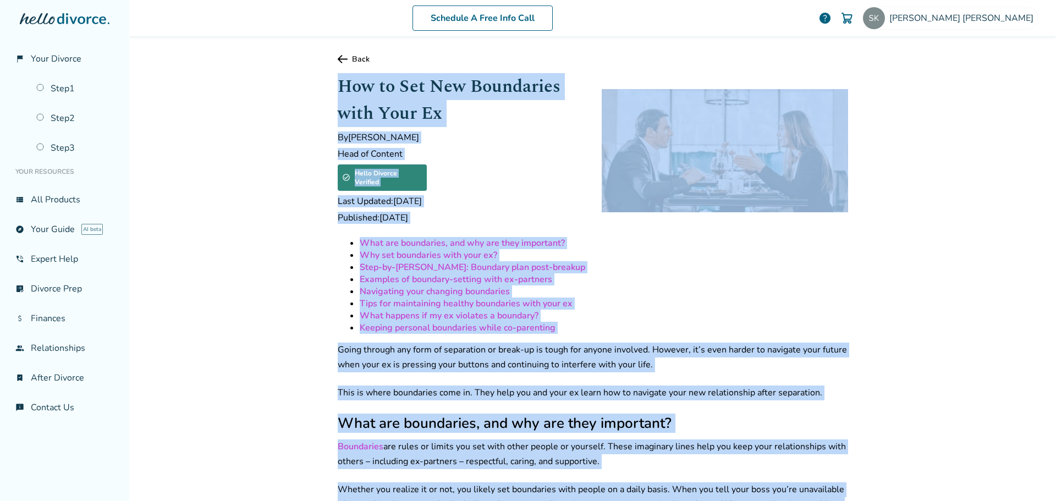
click at [350, 56] on link "Back" at bounding box center [593, 59] width 510 height 10
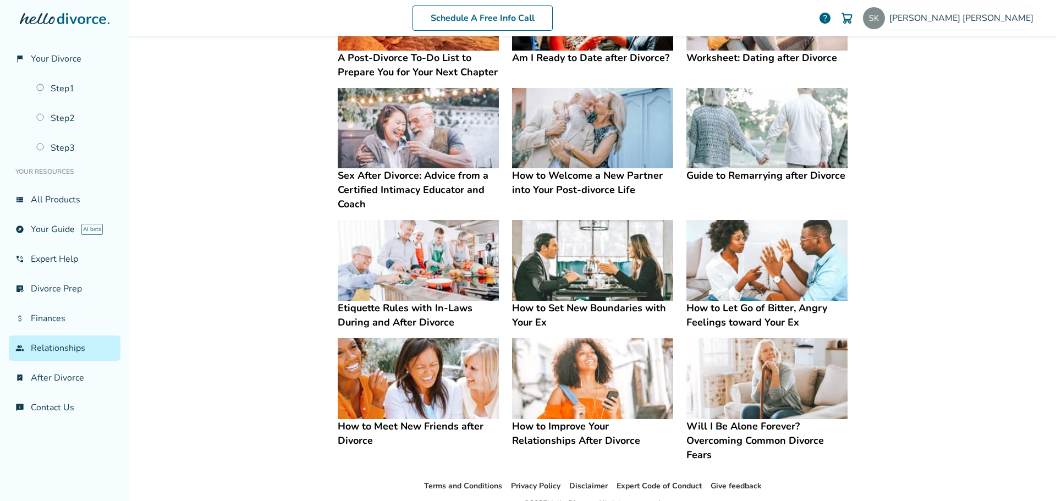
scroll to position [165, 0]
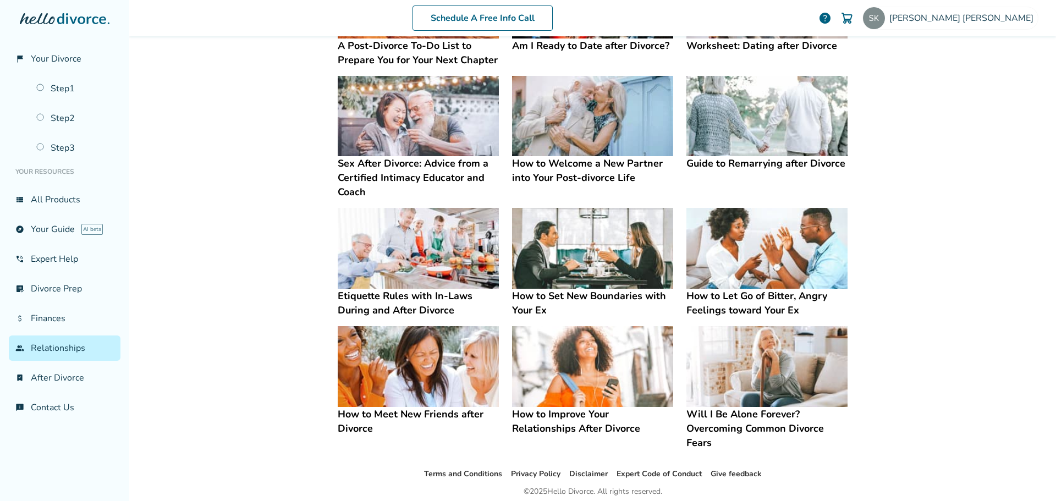
click at [732, 295] on h4 "How to Let Go of Bitter, Angry Feelings toward Your Ex" at bounding box center [766, 303] width 161 height 29
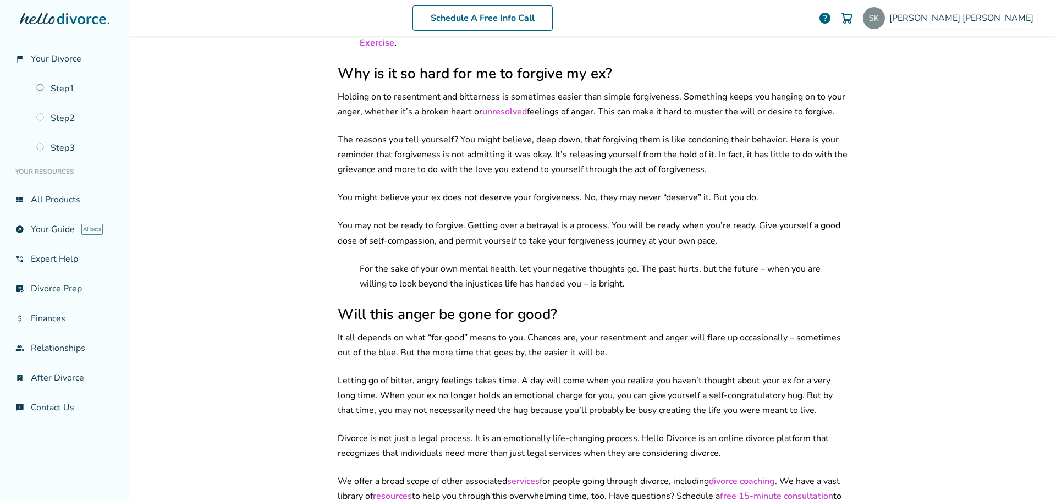
scroll to position [1471, 0]
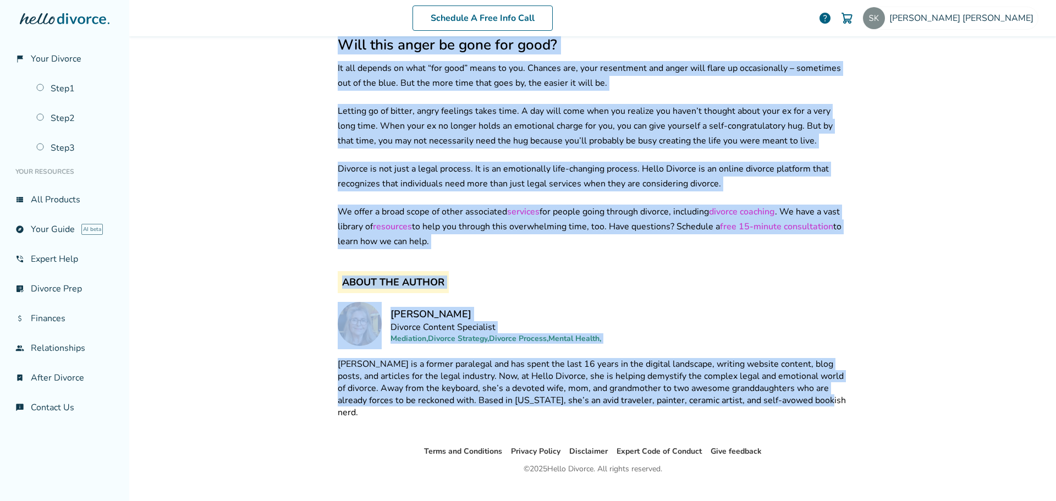
drag, startPoint x: 332, startPoint y: 85, endPoint x: 805, endPoint y: 395, distance: 566.3
copy div "Lor ip Dol Si am Consec, Adipi Elitsedd eiusmo Temp In Ut Laboree Dolore Magnaa…"
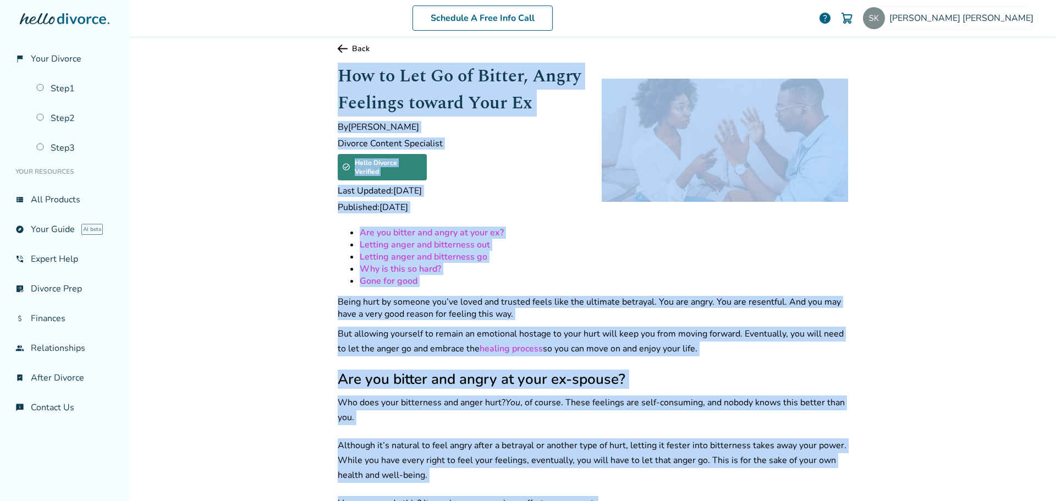
scroll to position [0, 0]
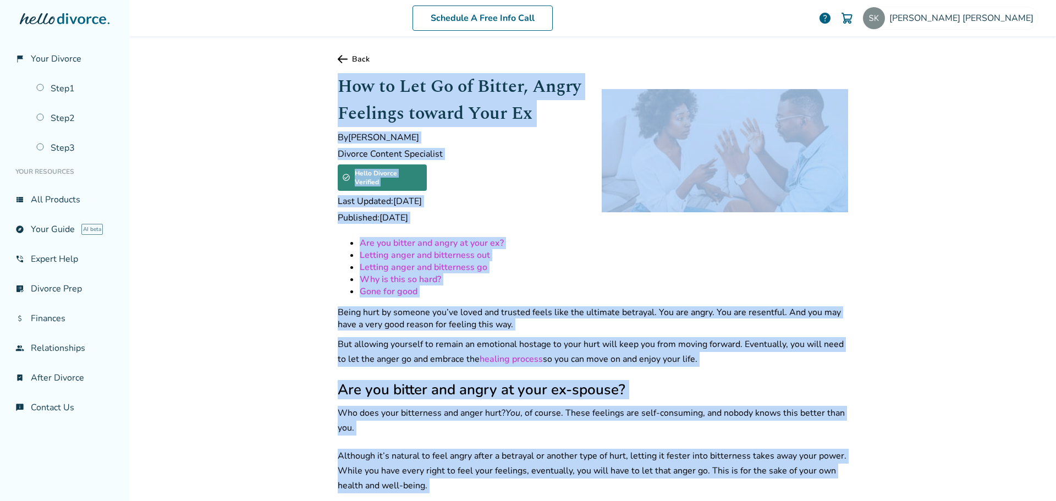
click at [347, 56] on link "Back" at bounding box center [593, 59] width 510 height 10
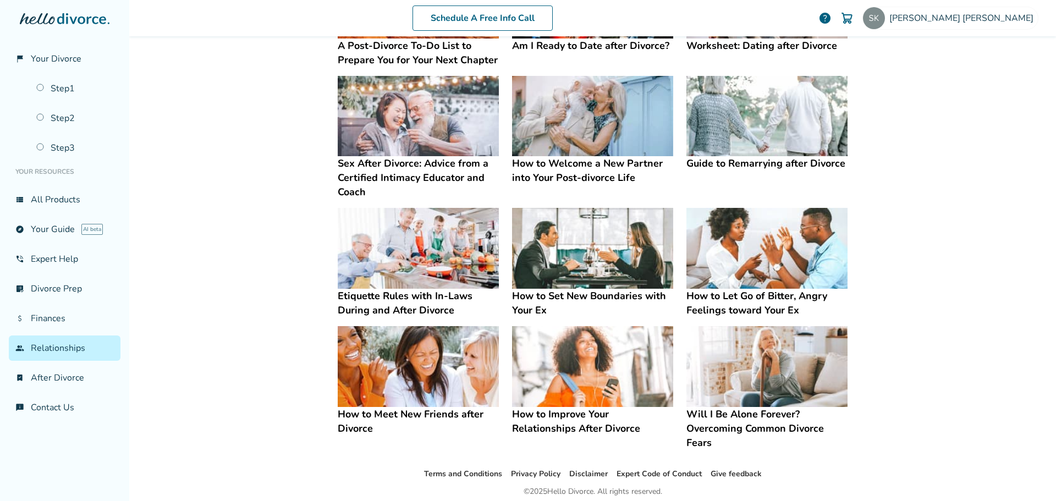
click at [396, 298] on h4 "Etiquette Rules with In-Laws During and After Divorce" at bounding box center [418, 303] width 161 height 29
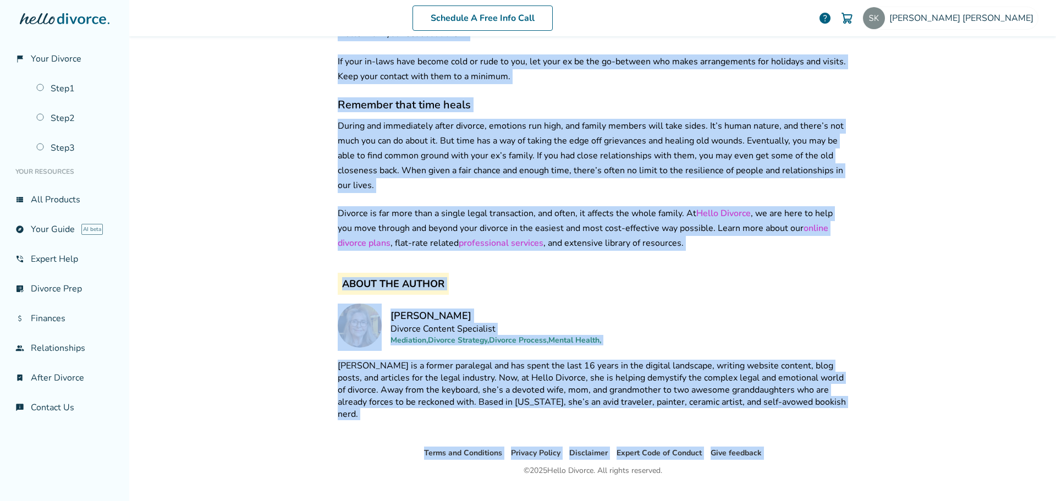
scroll to position [1223, 0]
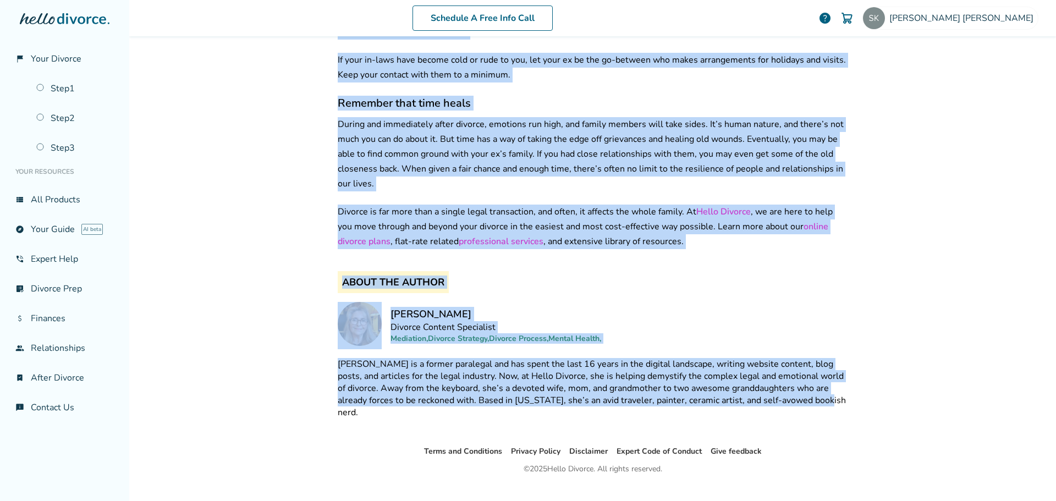
drag, startPoint x: 336, startPoint y: 86, endPoint x: 833, endPoint y: 398, distance: 587.4
copy div "Loremipsu Dolor sita Co-Adip Elitse doe Tempo Incidid Ut Laboree Dolore Magnaal…"
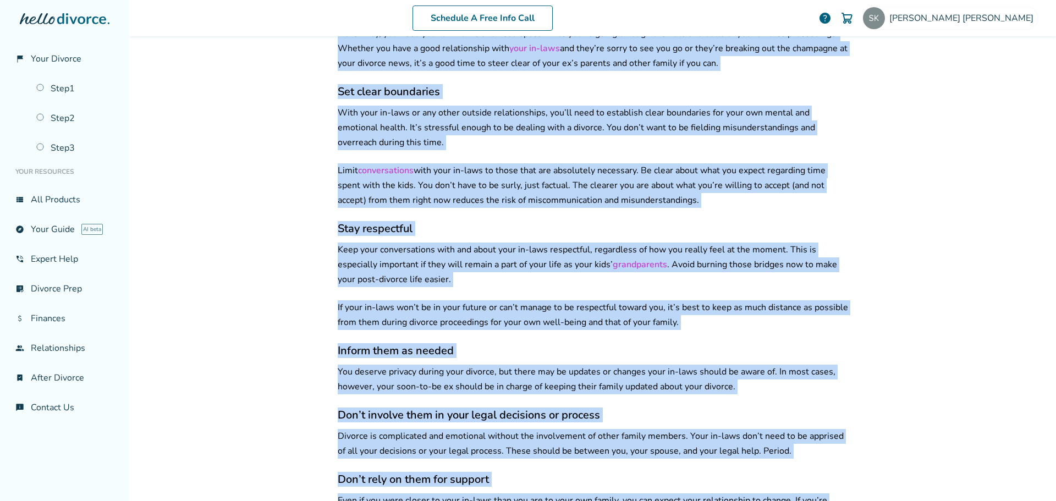
scroll to position [0, 0]
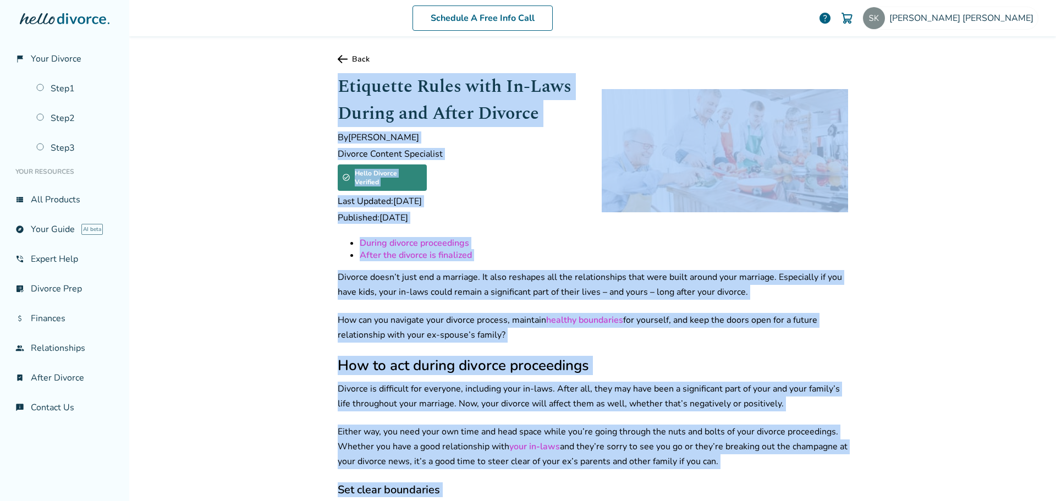
click at [339, 57] on icon at bounding box center [343, 59] width 10 height 8
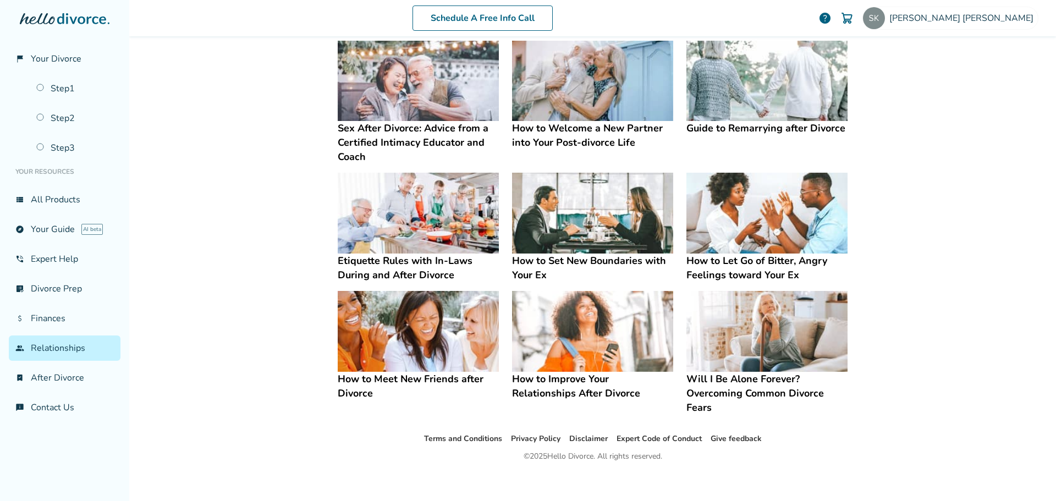
scroll to position [208, 0]
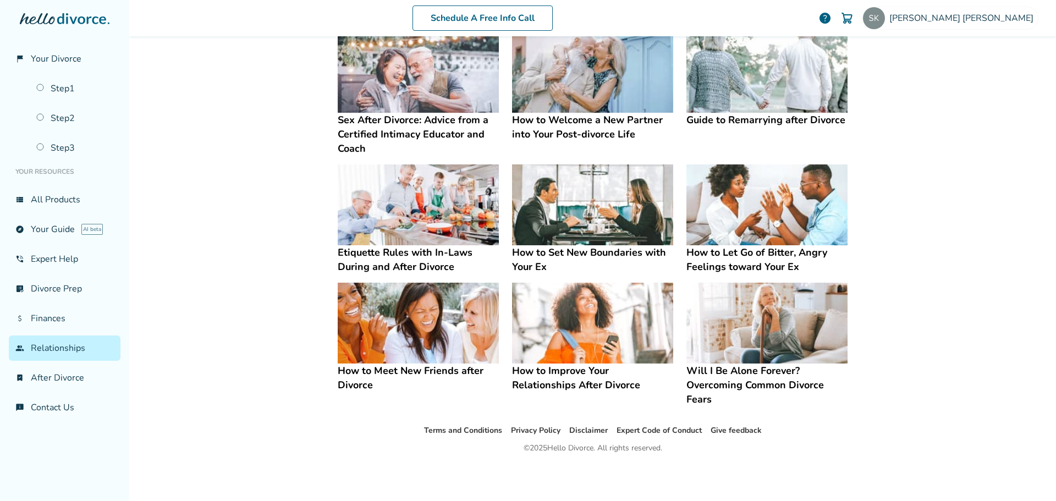
click at [391, 369] on h4 "How to Meet New Friends after Divorce" at bounding box center [418, 377] width 161 height 29
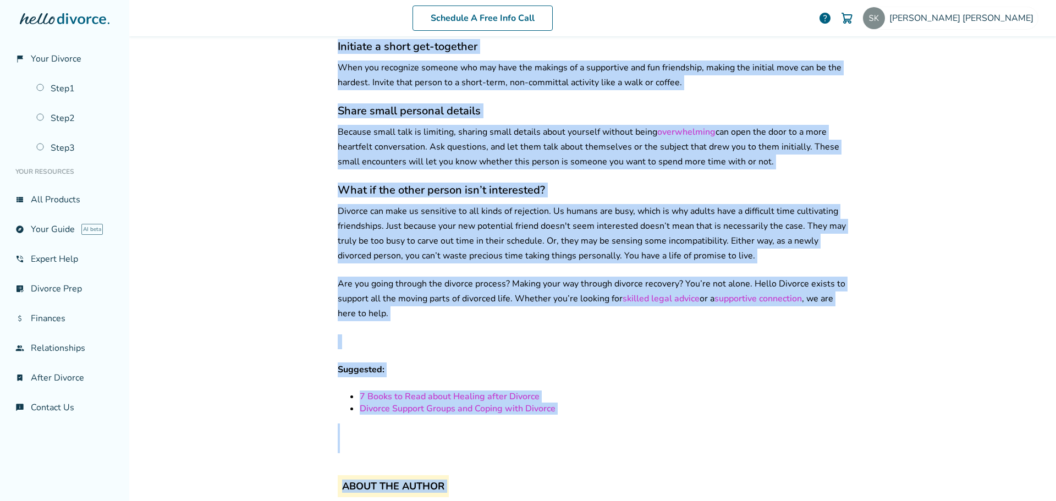
scroll to position [1475, 0]
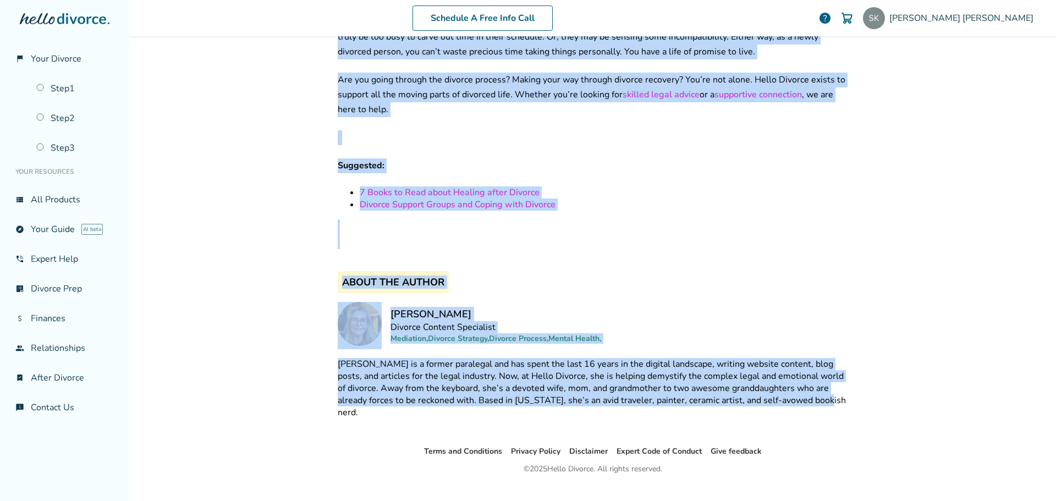
drag, startPoint x: 380, startPoint y: 169, endPoint x: 795, endPoint y: 396, distance: 472.9
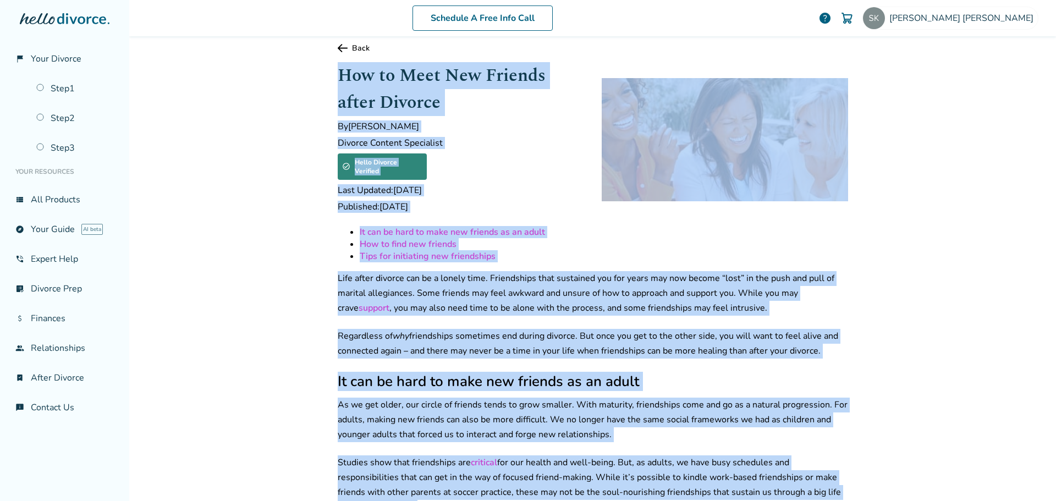
scroll to position [0, 0]
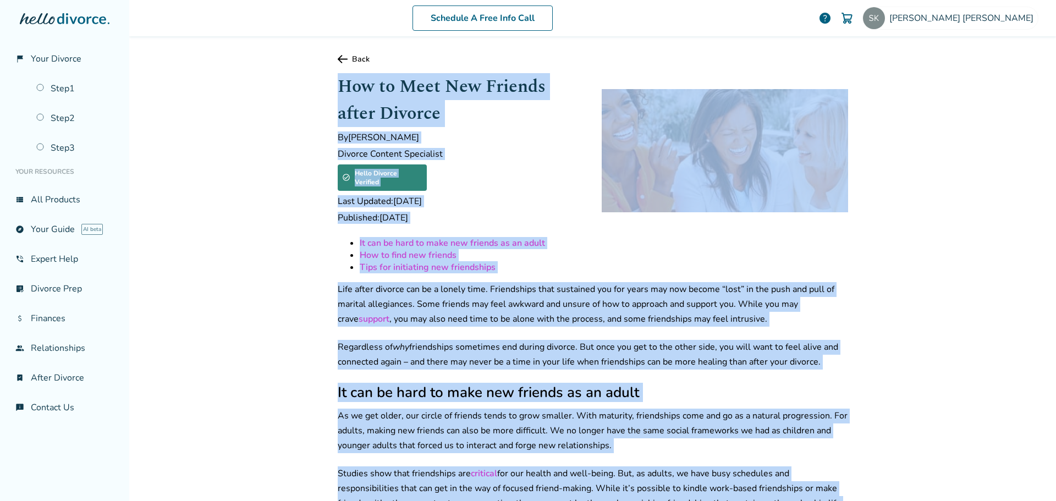
click at [339, 58] on icon at bounding box center [343, 59] width 10 height 8
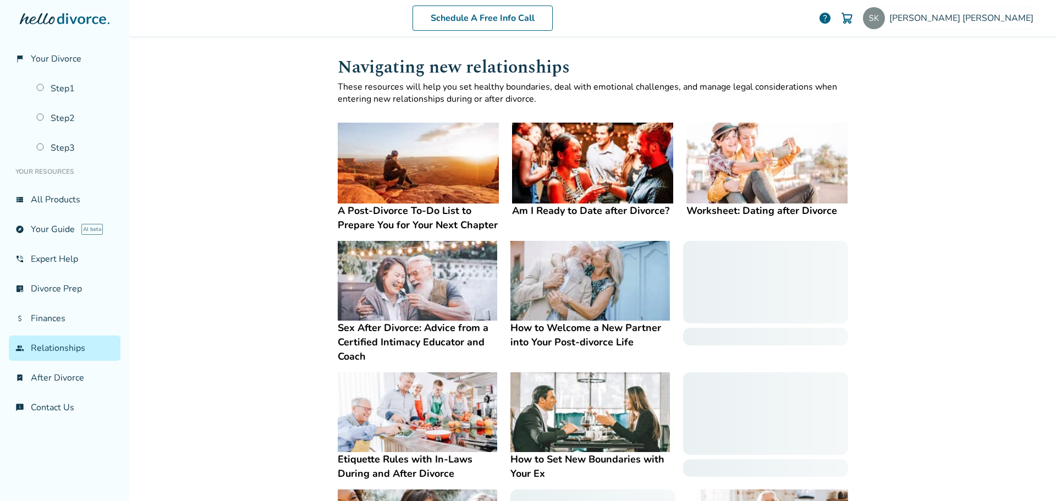
scroll to position [206, 0]
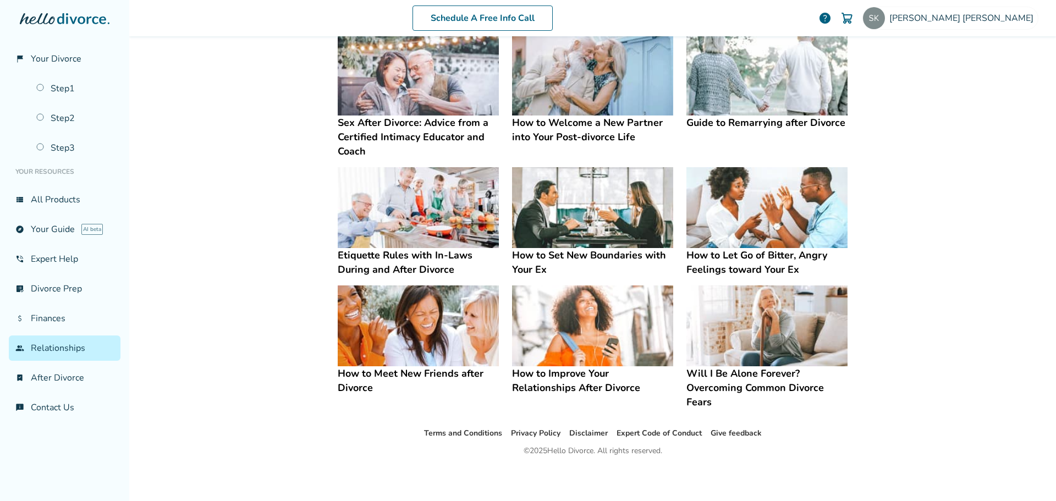
click at [551, 375] on h4 "How to Improve Your Relationships After Divorce" at bounding box center [592, 380] width 161 height 29
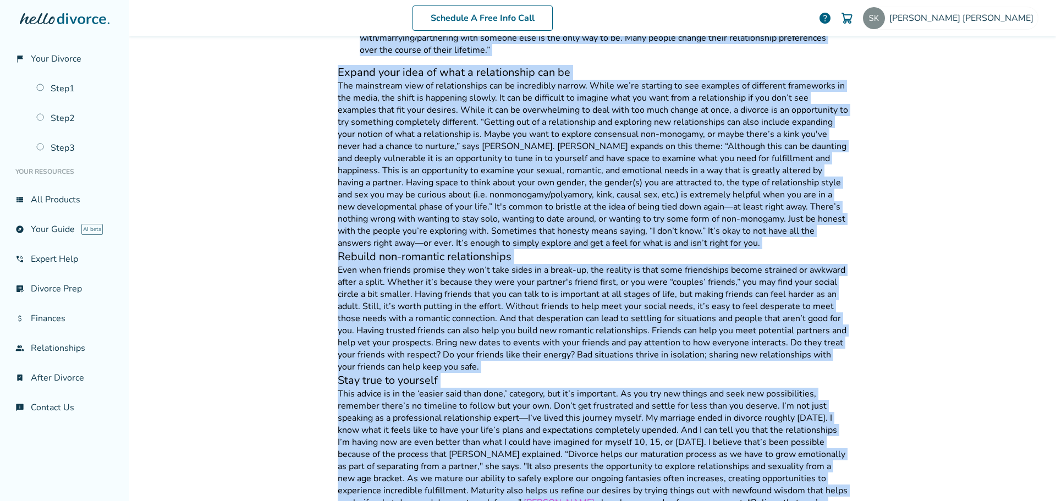
scroll to position [1480, 0]
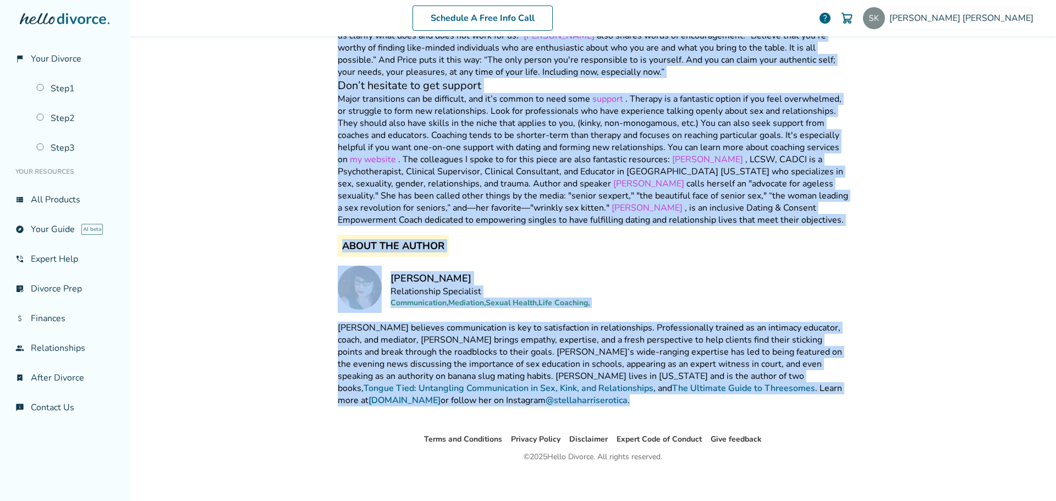
drag, startPoint x: 336, startPoint y: 82, endPoint x: 425, endPoint y: 388, distance: 317.7
copy div "Lor ip Dolorsi Amet Consecteturad Elits Doeiusm Te Incidi Utlabo Etdoloremagn A…"
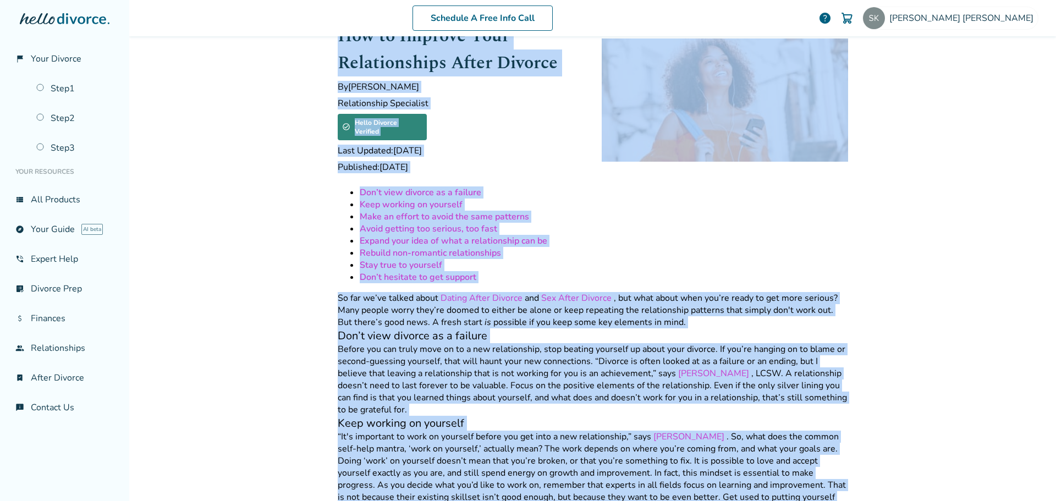
scroll to position [0, 0]
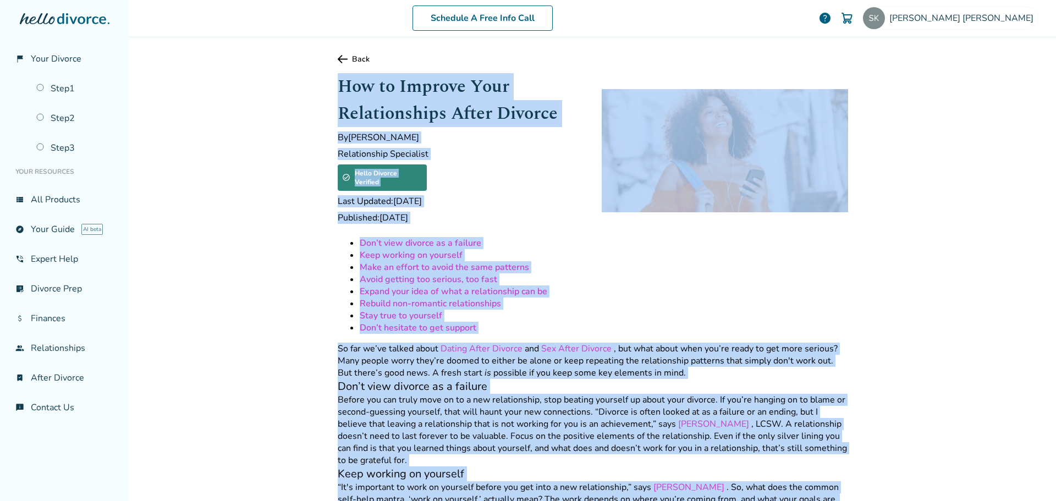
click at [341, 58] on icon at bounding box center [343, 59] width 10 height 8
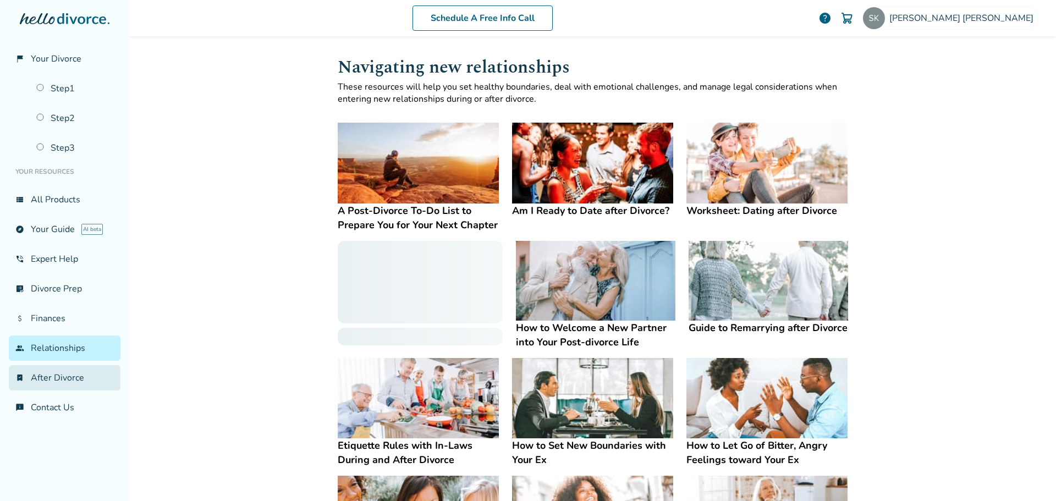
click at [49, 376] on link "bookmark_check After Divorce" at bounding box center [65, 377] width 112 height 25
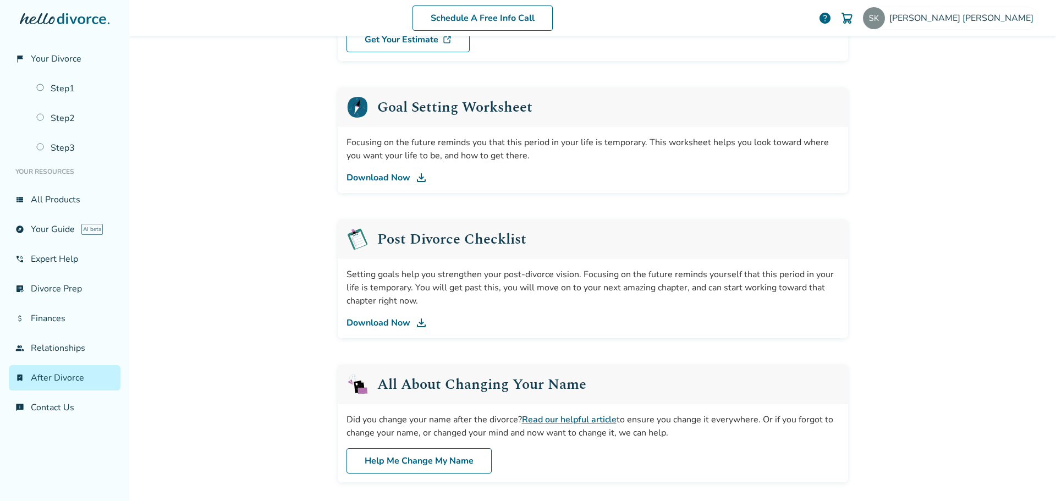
scroll to position [220, 0]
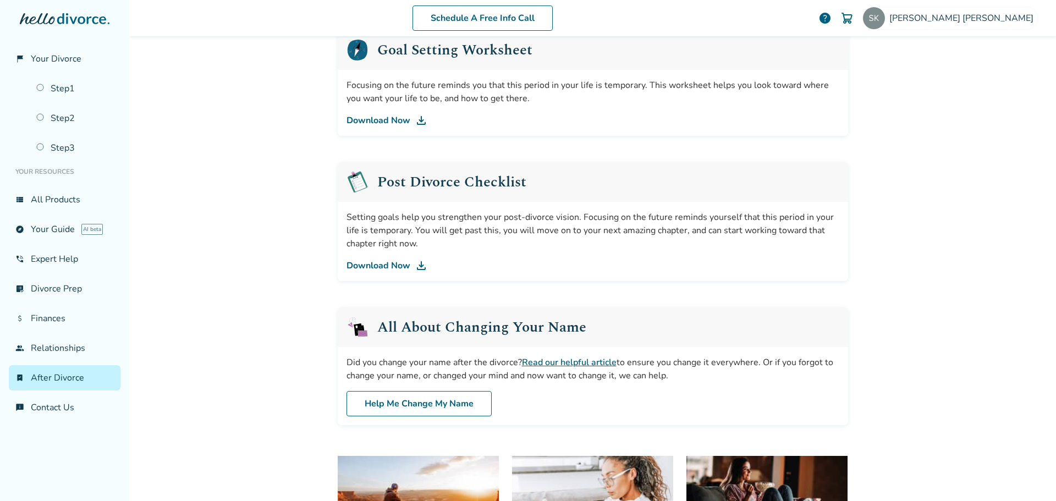
click at [374, 263] on link "Download Now" at bounding box center [592, 265] width 493 height 13
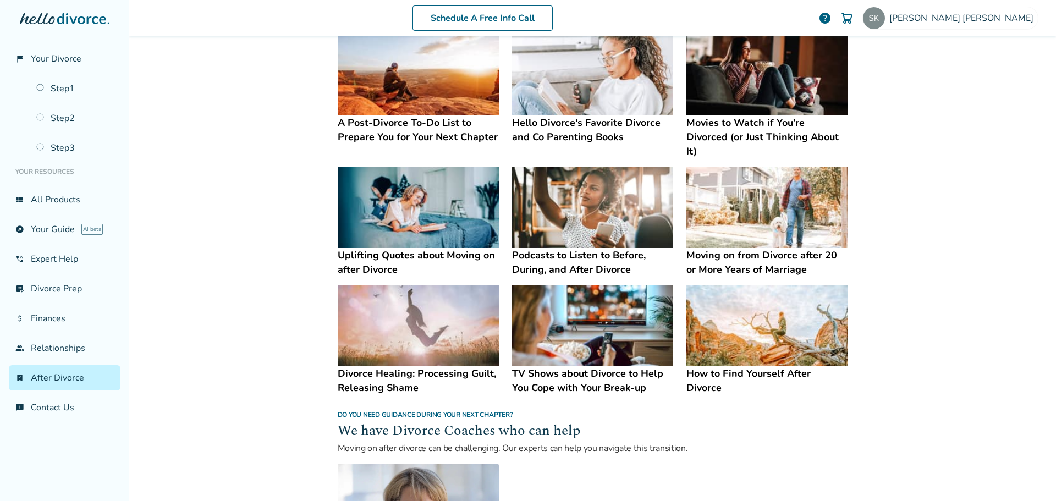
scroll to position [660, 0]
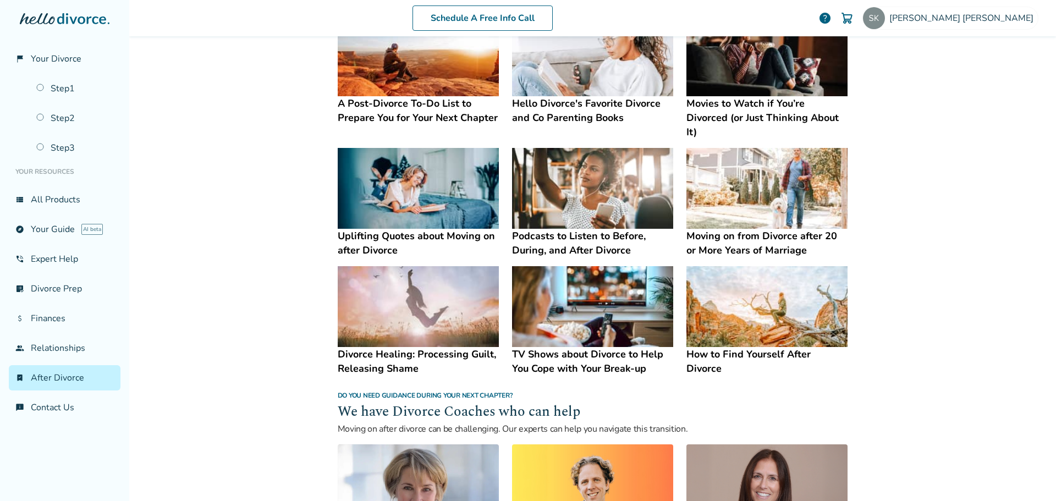
click at [733, 229] on h4 "Moving on from Divorce after 20 or More Years of Marriage" at bounding box center [766, 243] width 161 height 29
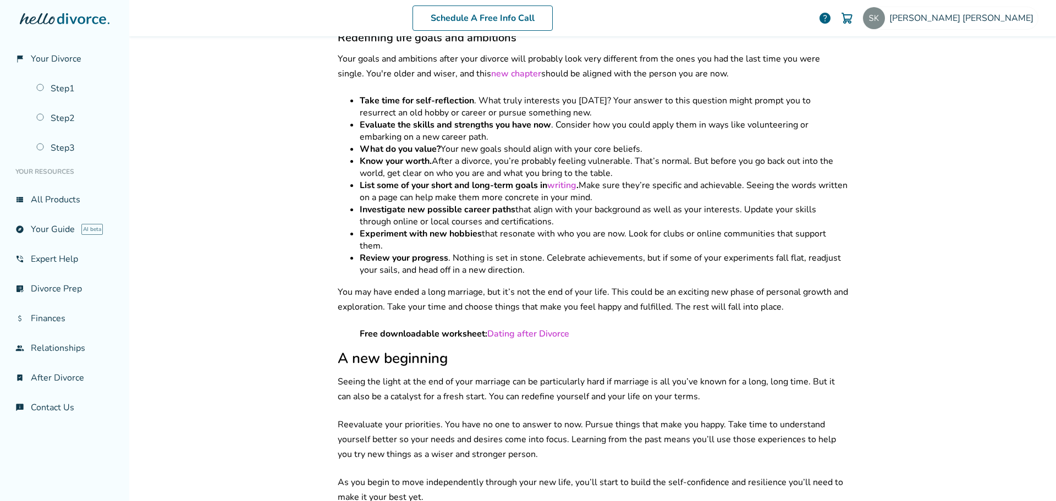
scroll to position [4045, 0]
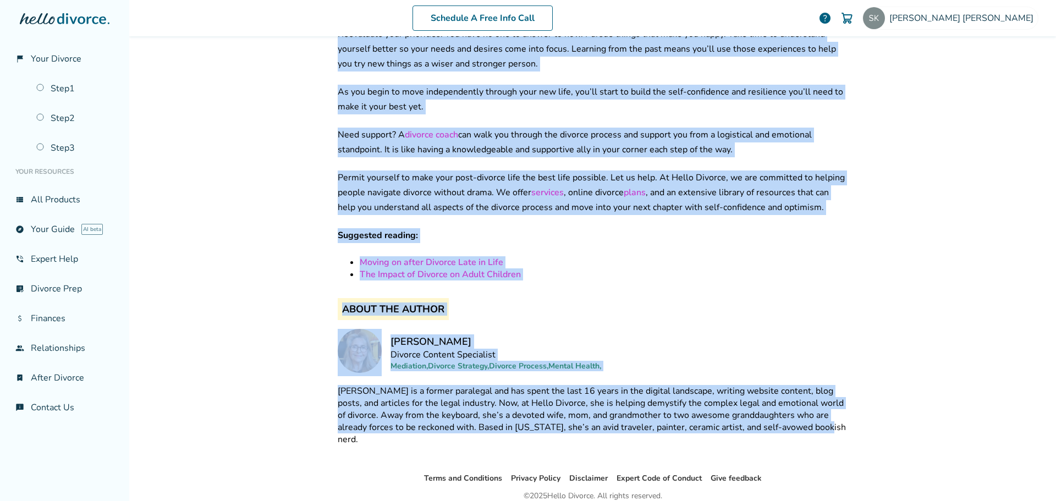
drag, startPoint x: 338, startPoint y: 87, endPoint x: 791, endPoint y: 398, distance: 549.3
copy div "Loremi do sita Consect adipi 85 el Sedd Eiusm te Incididu Ut Laboree Dolore Mag…"
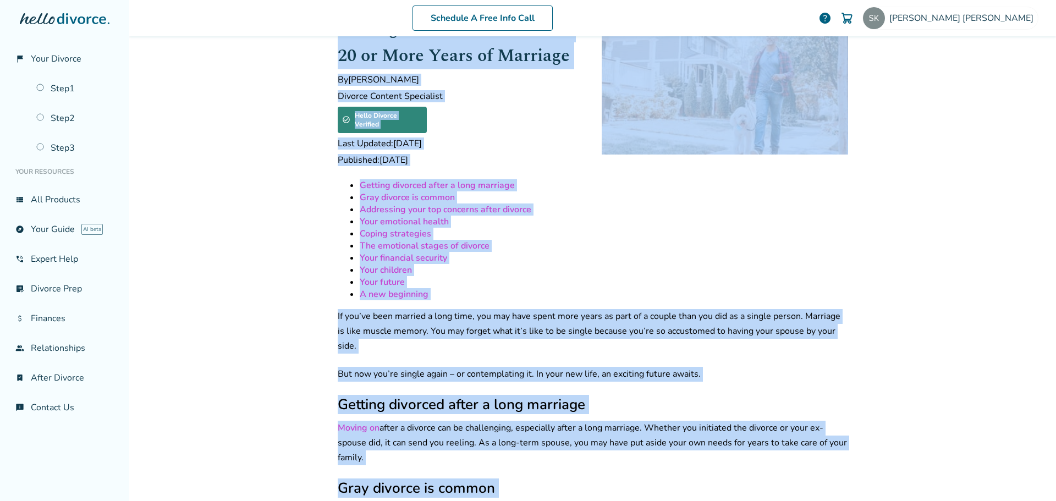
scroll to position [0, 0]
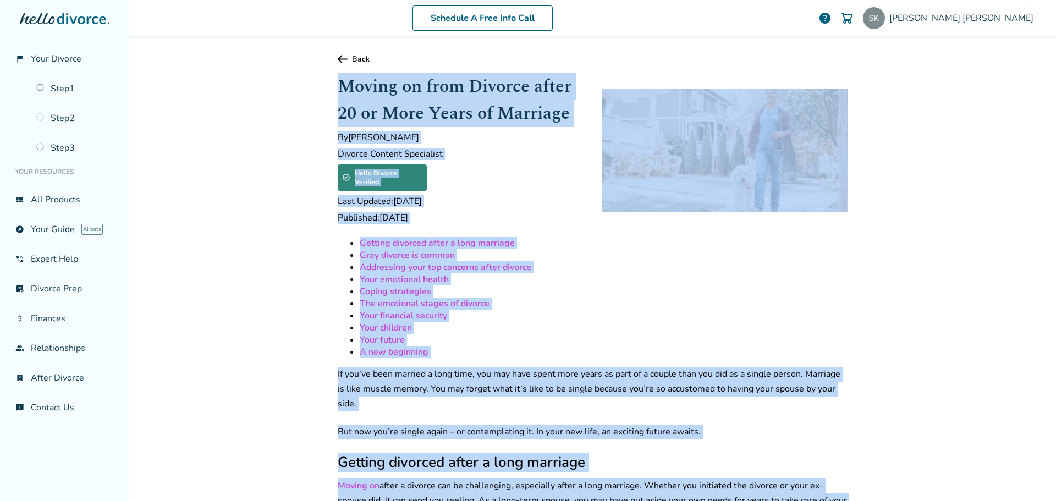
click at [348, 57] on link "Back" at bounding box center [593, 59] width 510 height 10
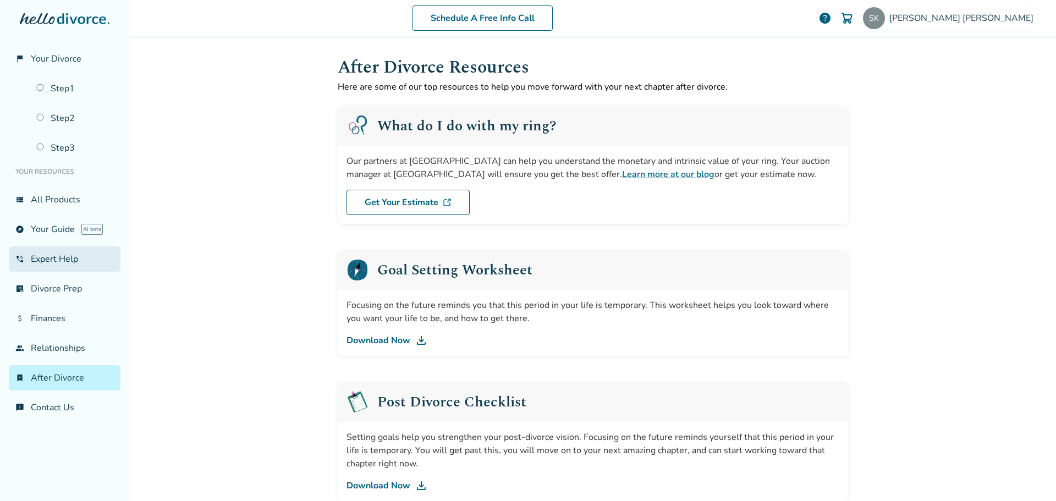
click at [48, 264] on link "phone_in_talk Expert Help" at bounding box center [65, 258] width 112 height 25
